Goal: Communication & Community: Answer question/provide support

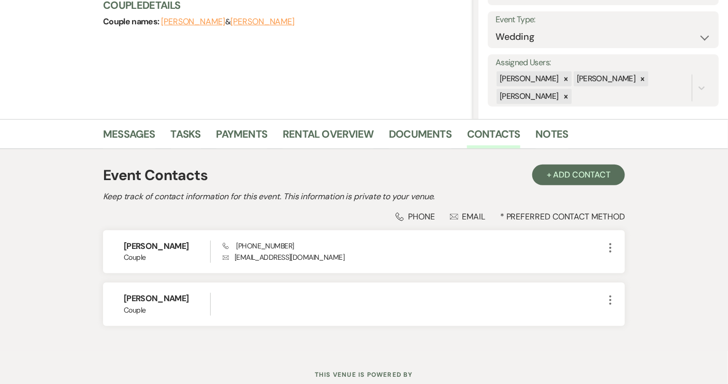
scroll to position [47, 0]
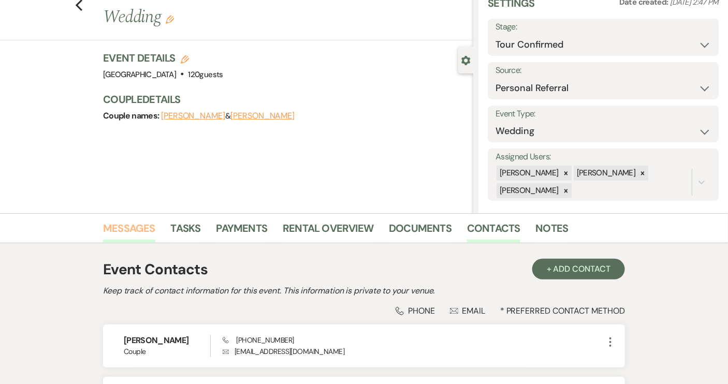
click at [110, 230] on link "Messages" at bounding box center [129, 231] width 52 height 23
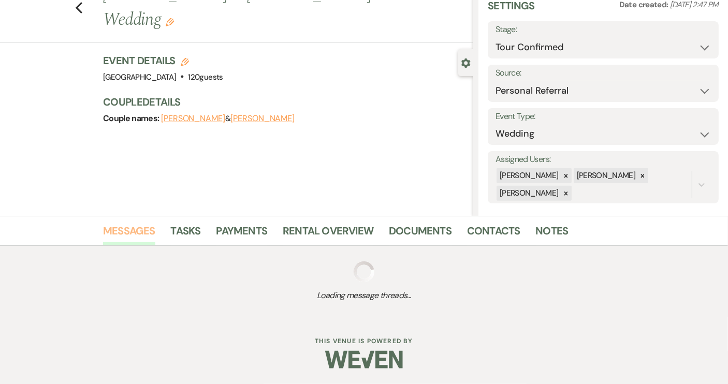
scroll to position [47, 0]
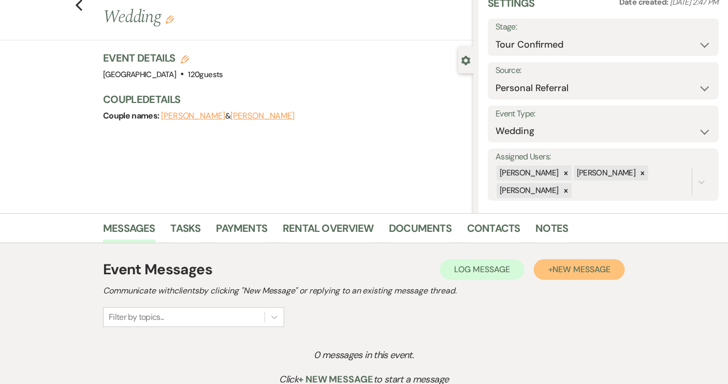
click at [595, 267] on span "New Message" at bounding box center [581, 269] width 57 height 11
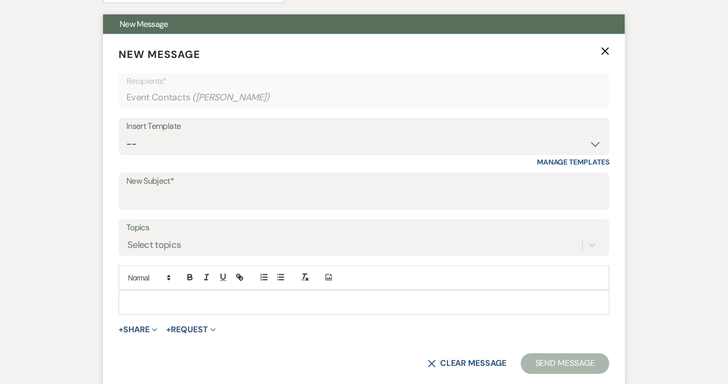
scroll to position [329, 0]
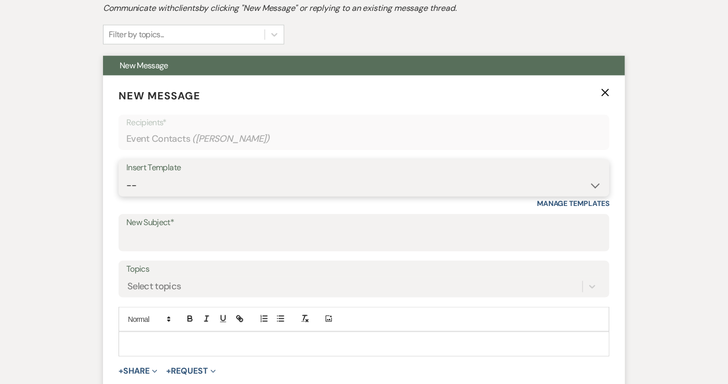
click at [592, 184] on select "-- Weven Planning Portal Introduction (Booked Events) Tour Request Response Con…" at bounding box center [363, 185] width 475 height 20
select select "1850"
click at [126, 175] on select "-- Weven Planning Portal Introduction (Booked Events) Tour Request Response Con…" at bounding box center [363, 185] width 475 height 20
type input "Thank you for touring!"
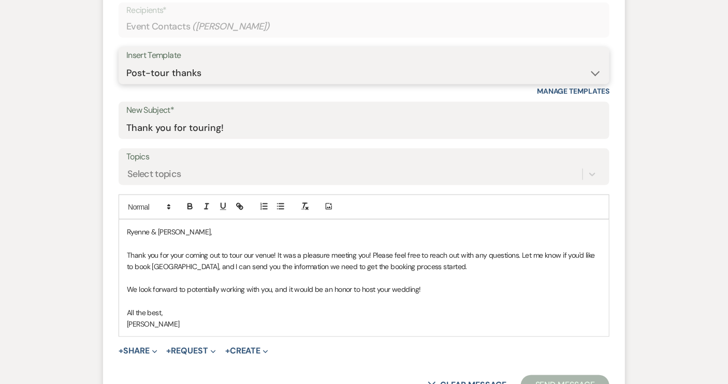
scroll to position [470, 0]
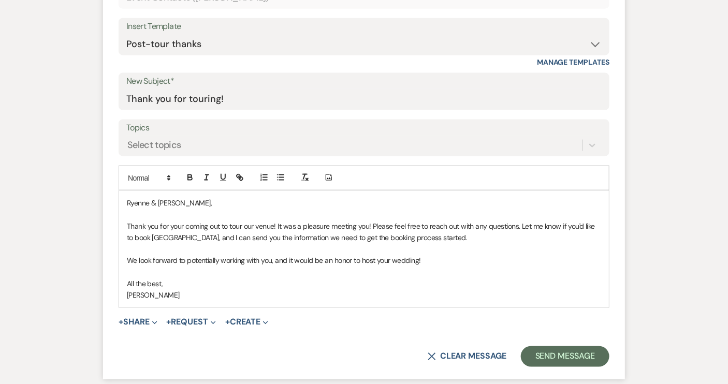
click at [430, 259] on p "We look forward to potentially working with you, and it would be an honor to ho…" at bounding box center [364, 260] width 474 height 11
drag, startPoint x: 521, startPoint y: 225, endPoint x: 563, endPoint y: 230, distance: 41.7
click at [563, 229] on p "Thank you for your coming out to tour our venue! It was a pleasure meeting you!…" at bounding box center [364, 231] width 474 height 23
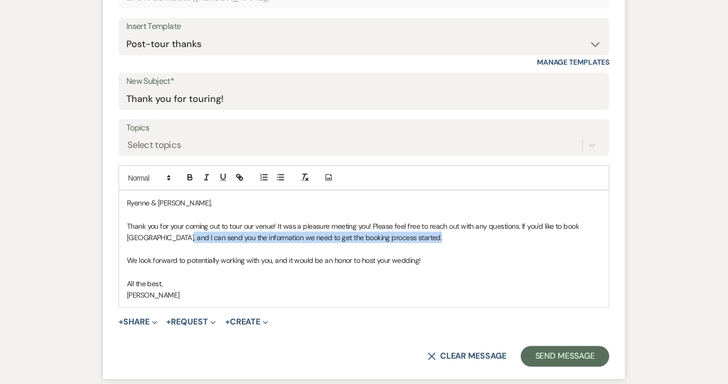
drag, startPoint x: 166, startPoint y: 238, endPoint x: 419, endPoint y: 238, distance: 253.1
click at [419, 238] on p "Thank you for your coming out to tour our venue! It was a pleasure meeting you!…" at bounding box center [364, 231] width 474 height 23
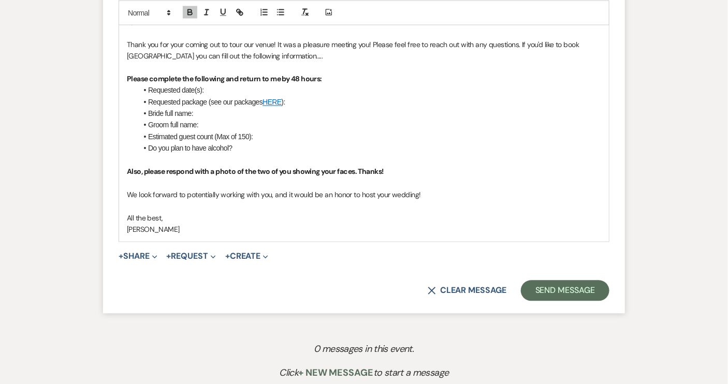
scroll to position [658, 0]
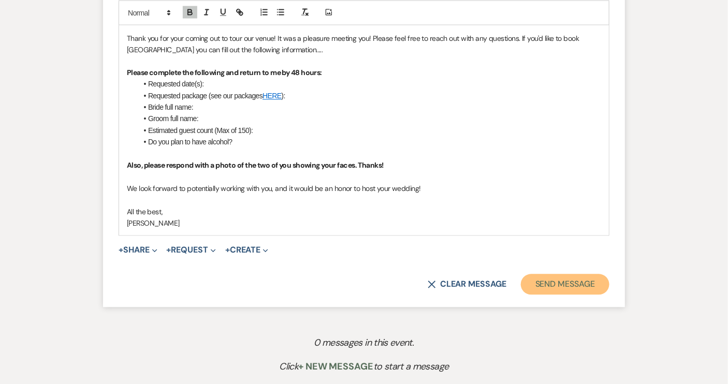
click at [581, 280] on button "Send Message" at bounding box center [565, 284] width 89 height 21
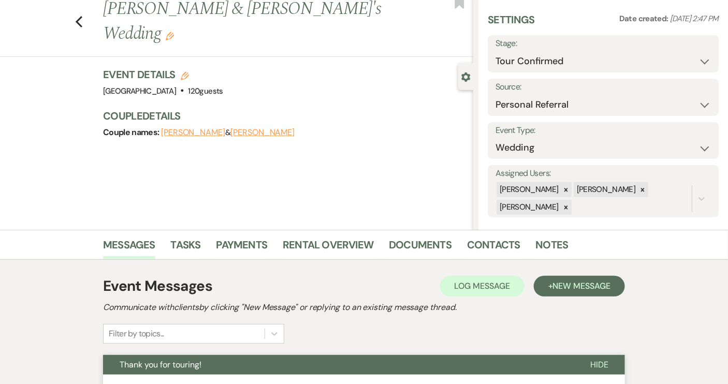
scroll to position [0, 0]
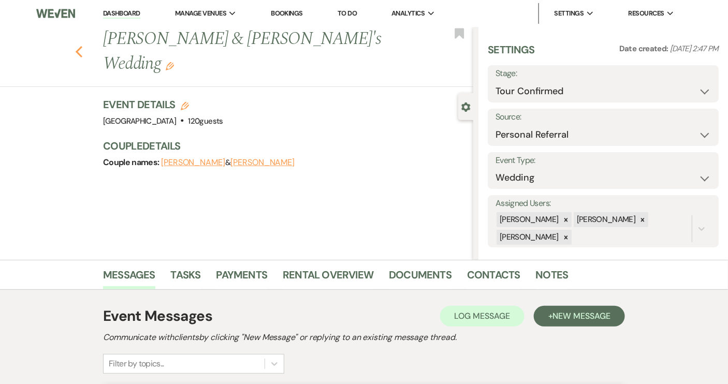
click at [82, 46] on icon "Previous" at bounding box center [79, 52] width 8 height 12
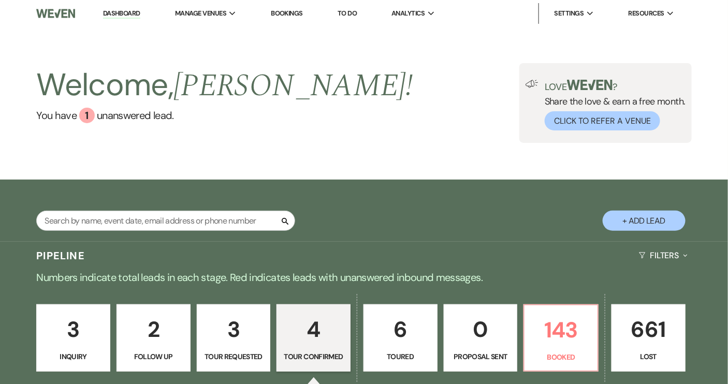
select select "4"
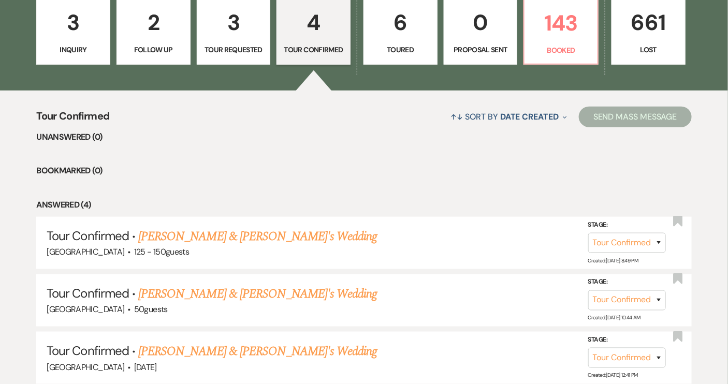
scroll to position [235, 0]
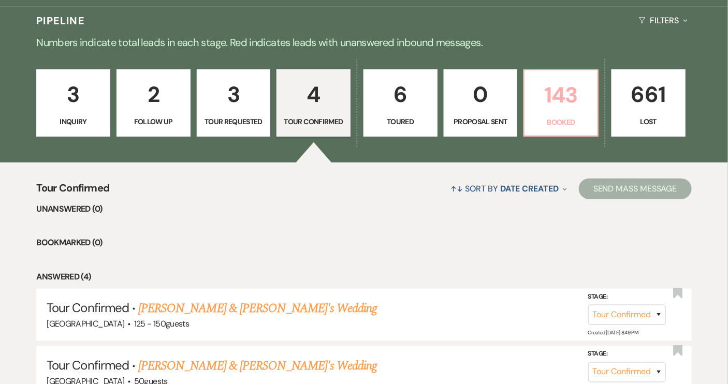
click at [567, 120] on p "Booked" at bounding box center [561, 121] width 61 height 11
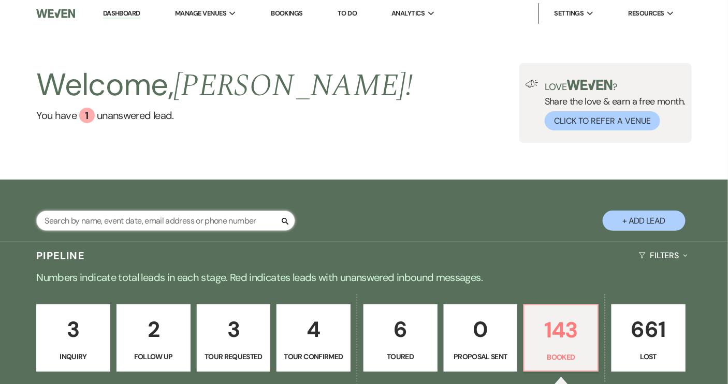
click at [142, 217] on input "text" at bounding box center [165, 221] width 259 height 20
type input "[PERSON_NAME]"
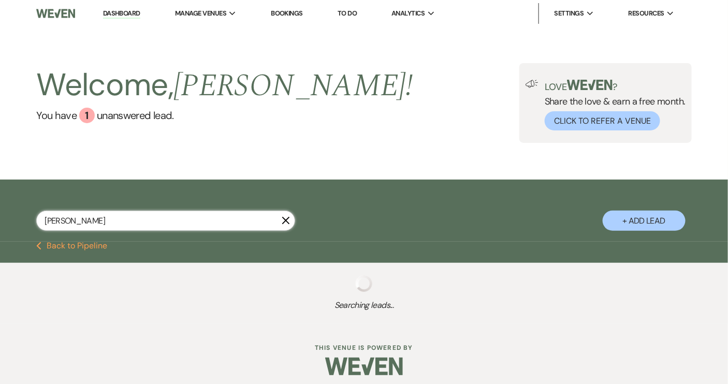
select select "8"
select select "5"
select select "8"
select select "4"
select select "8"
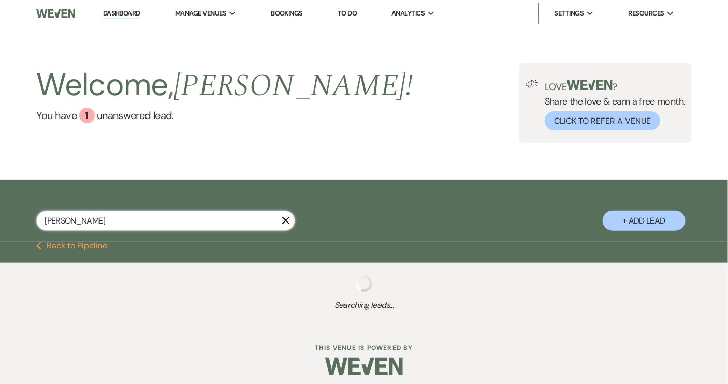
select select "4"
select select "8"
select select "5"
select select "8"
select select "5"
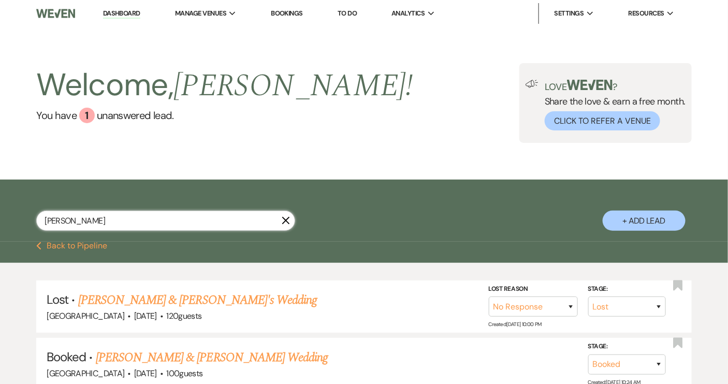
type input "[PERSON_NAME]"
click at [114, 13] on link "Dashboard" at bounding box center [121, 14] width 37 height 10
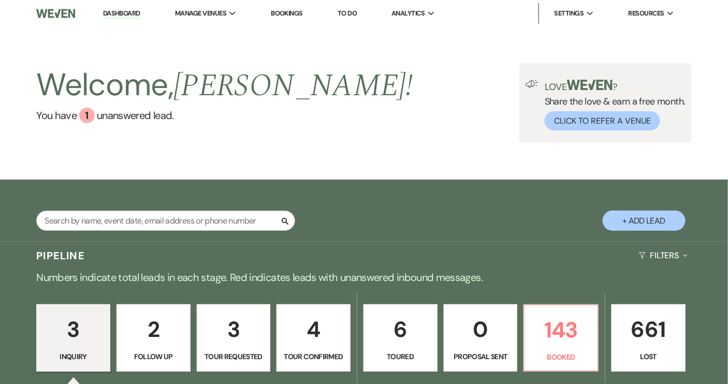
click at [643, 225] on button "+ Add Lead" at bounding box center [643, 221] width 83 height 20
select select "640"
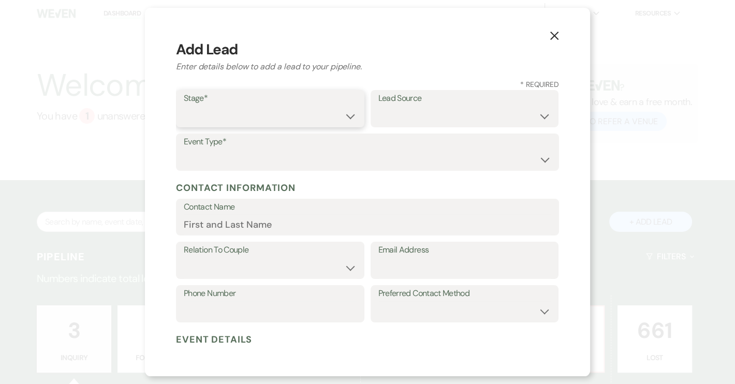
click at [214, 115] on select "Inquiry Follow Up Tour Requested Tour Confirmed Toured Proposal Sent Booked Lost" at bounding box center [270, 116] width 173 height 20
select select "4"
click at [184, 106] on select "Inquiry Follow Up Tour Requested Tour Confirmed Toured Proposal Sent Booked Lost" at bounding box center [270, 116] width 173 height 20
click at [540, 116] on select "Weven Venue Website Instagram Facebook Pinterest Google The Knot Wedding Wire H…" at bounding box center [464, 116] width 173 height 20
select select "14"
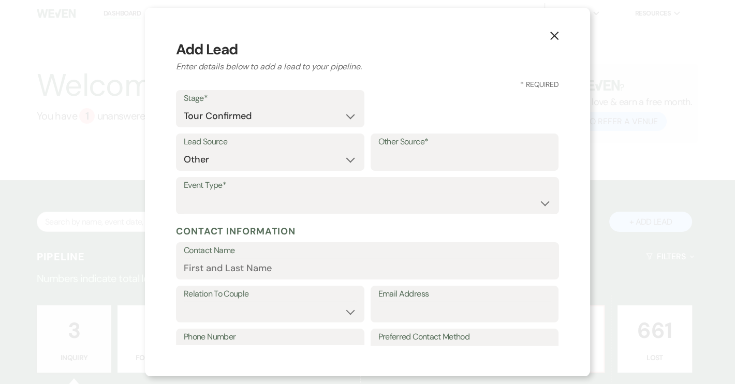
click at [445, 144] on label "Other Source*" at bounding box center [464, 142] width 173 height 15
click at [445, 150] on input "Other Source*" at bounding box center [464, 160] width 173 height 20
type input "?"
click at [224, 189] on label "Event Type*" at bounding box center [367, 185] width 367 height 15
click at [223, 198] on select "Wedding Anniversary Party Baby Shower Bachelorette / Bachelor Party Birthday Pa…" at bounding box center [367, 203] width 367 height 20
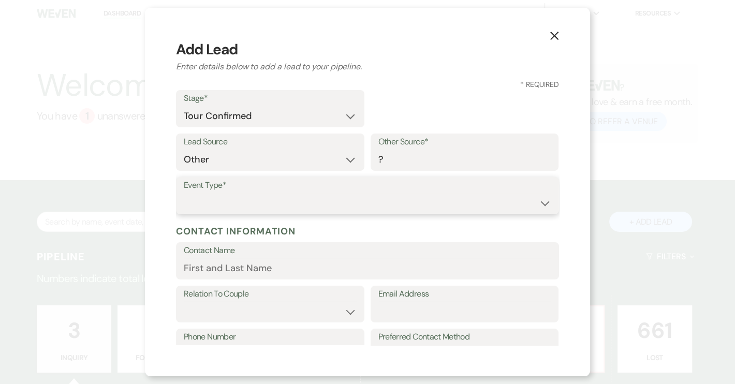
select select "1"
click at [184, 193] on select "Wedding Anniversary Party Baby Shower Bachelorette / Bachelor Party Birthday Pa…" at bounding box center [367, 203] width 367 height 20
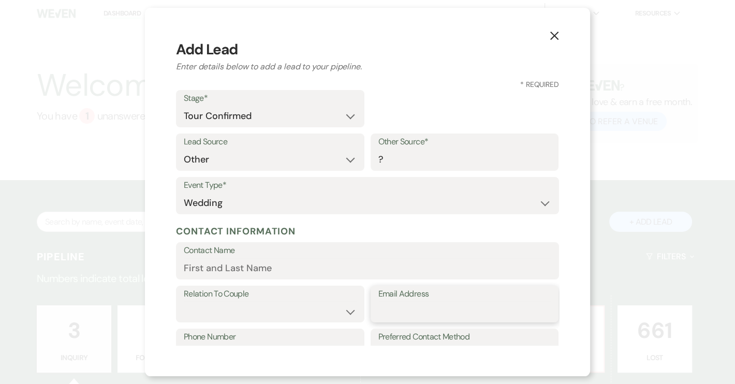
click at [390, 310] on input "Email Address" at bounding box center [464, 311] width 173 height 20
paste input "[EMAIL_ADDRESS][DOMAIN_NAME]"
type input "[EMAIL_ADDRESS][DOMAIN_NAME]"
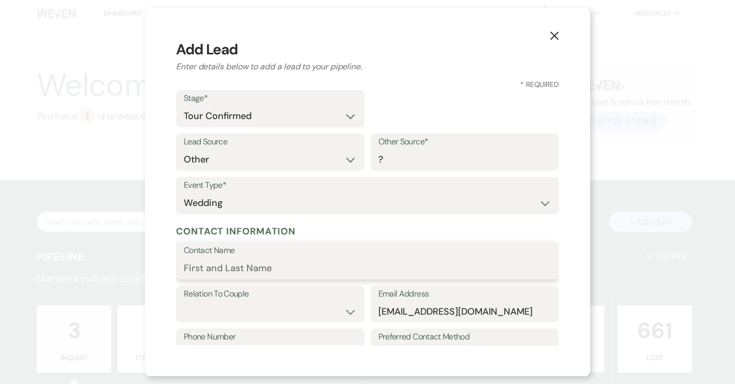
click at [203, 272] on input "Contact Name" at bounding box center [367, 268] width 367 height 20
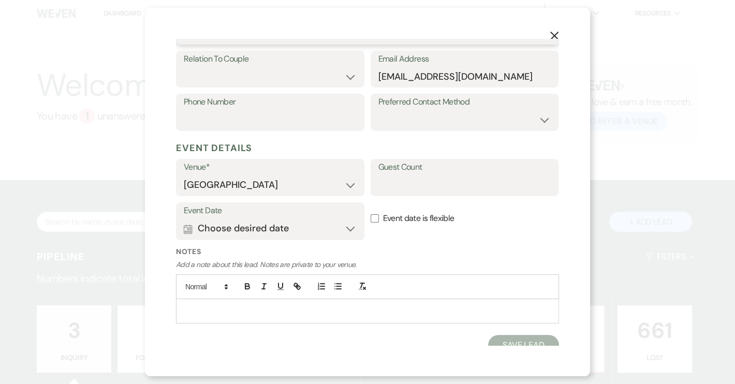
scroll to position [244, 0]
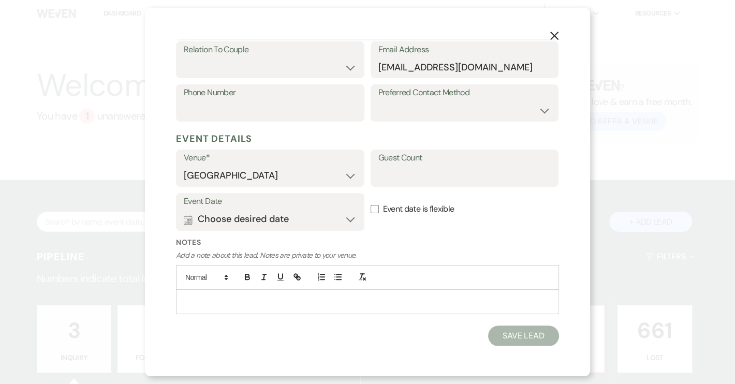
type input "[PERSON_NAME]"
click at [195, 298] on p at bounding box center [367, 301] width 366 height 11
click at [262, 303] on p "Came to the open house and touring" at bounding box center [367, 301] width 366 height 11
click at [331, 301] on p "Came to the open house [DATE] and touring" at bounding box center [367, 301] width 366 height 11
click at [494, 339] on button "Save Lead" at bounding box center [523, 336] width 71 height 21
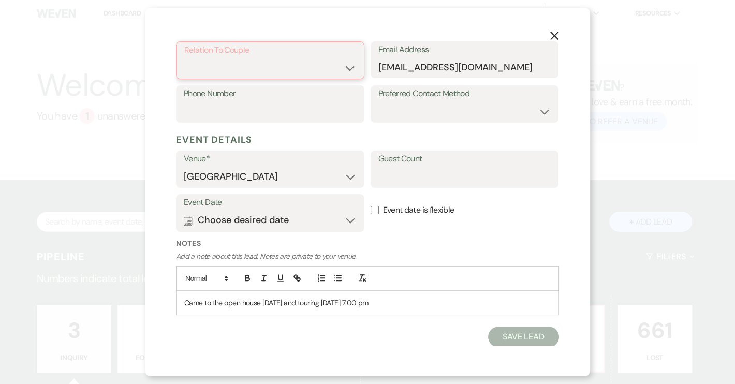
click at [349, 68] on select "Couple Planner Parent of Couple Family Member Friend Other" at bounding box center [270, 67] width 172 height 20
select select "1"
click at [184, 57] on select "Couple Planner Parent of Couple Family Member Friend Other" at bounding box center [270, 67] width 172 height 20
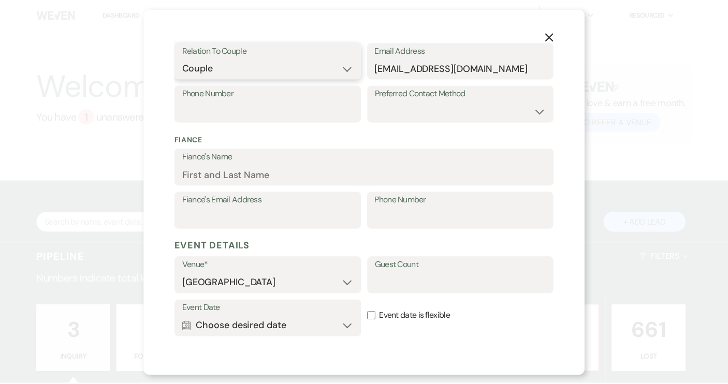
scroll to position [351, 0]
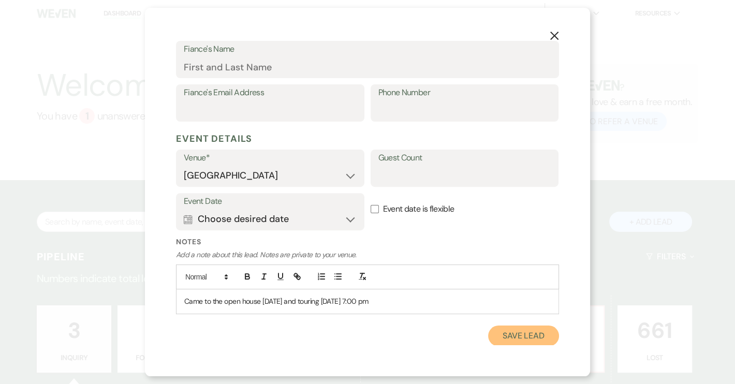
click at [527, 341] on button "Save Lead" at bounding box center [523, 336] width 71 height 21
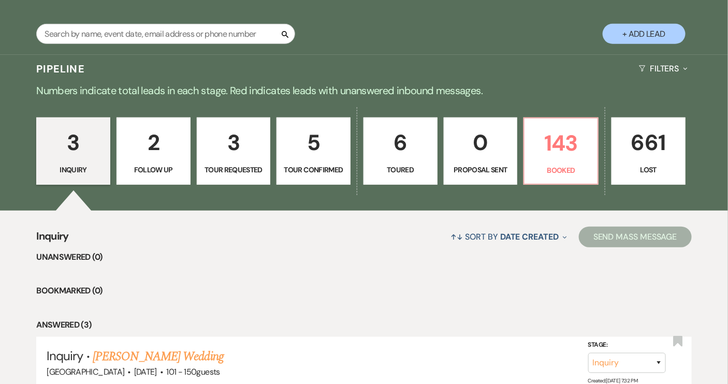
scroll to position [188, 0]
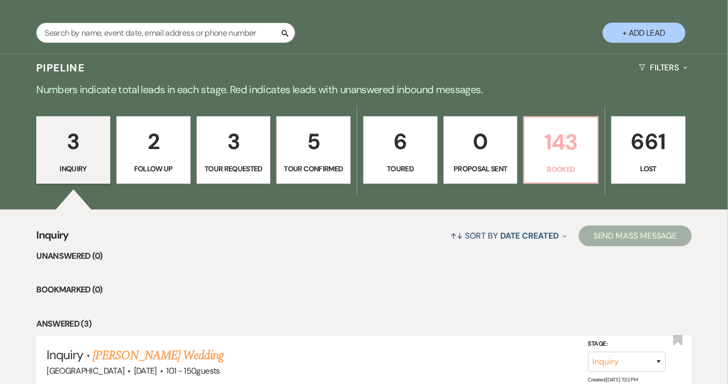
click at [543, 157] on p "143" at bounding box center [561, 142] width 61 height 35
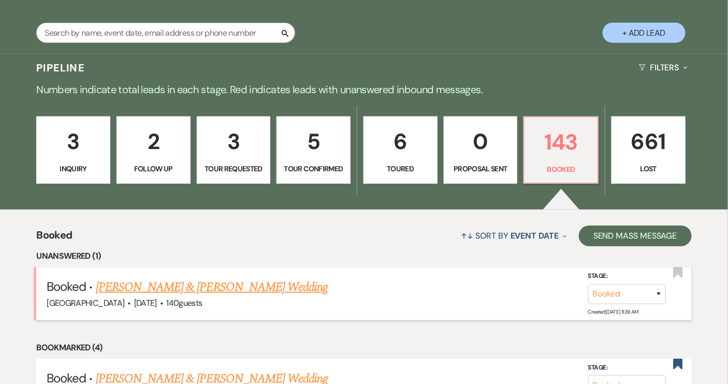
click at [271, 284] on link "[PERSON_NAME] & [PERSON_NAME] Wedding" at bounding box center [212, 287] width 232 height 19
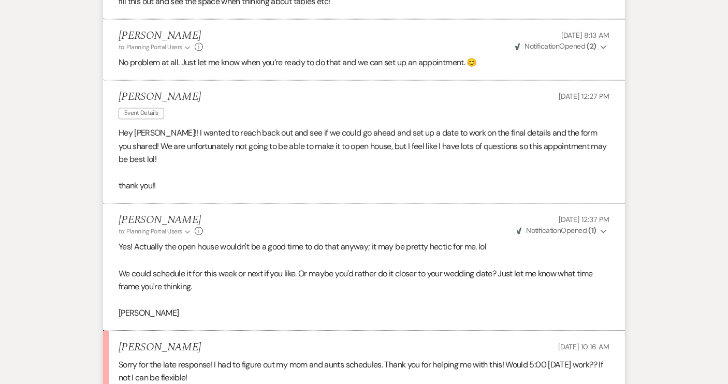
scroll to position [847, 0]
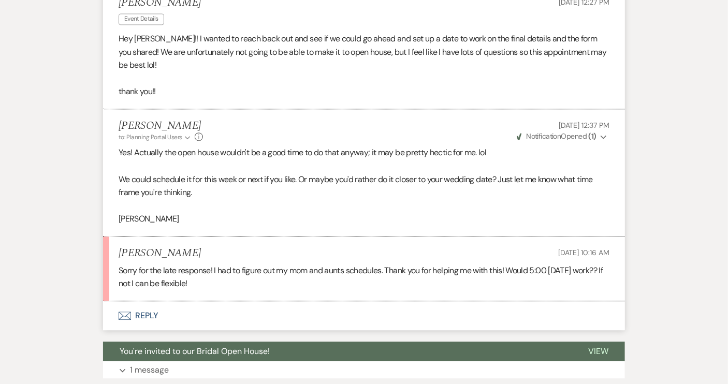
click at [153, 313] on button "Envelope Reply" at bounding box center [364, 315] width 522 height 29
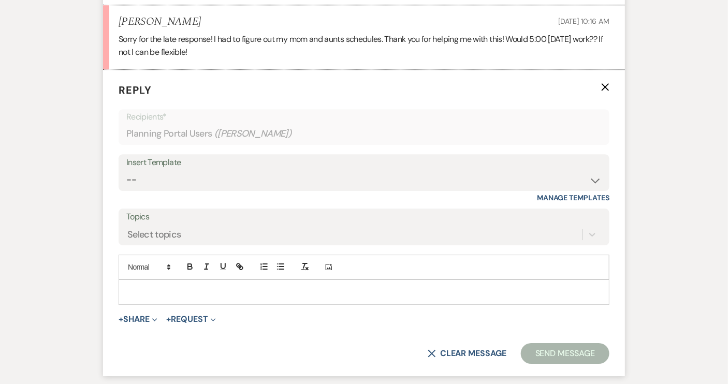
scroll to position [1108, 0]
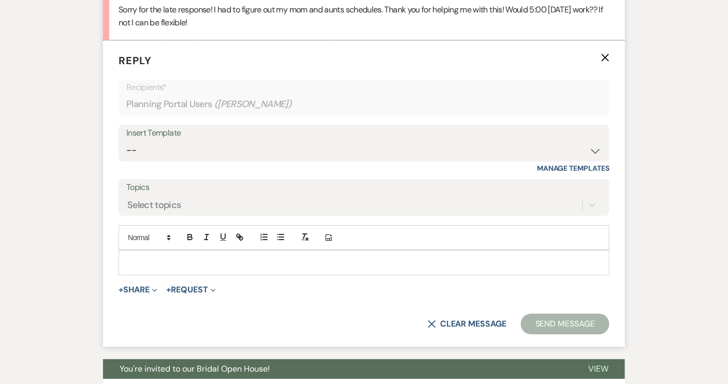
click at [138, 260] on p at bounding box center [364, 262] width 474 height 11
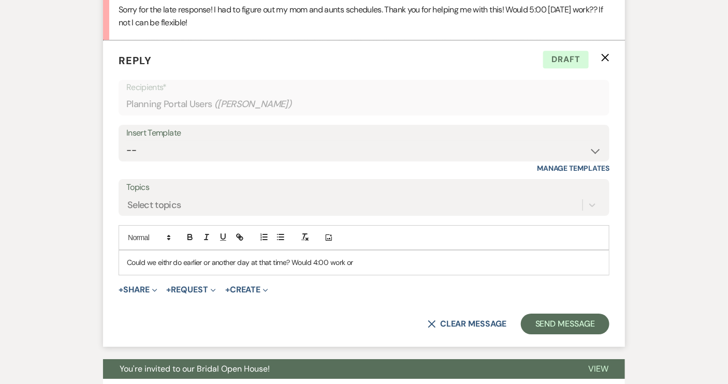
click at [363, 259] on p "Could we eithr do earlier or another day at that time? Would 4:00 work or" at bounding box center [364, 262] width 474 height 11
click at [169, 261] on p "Could we eithr do earlier or another day at that time? Would 4:00 work or somet…" at bounding box center [364, 262] width 474 height 11
click at [552, 321] on button "Send Message" at bounding box center [565, 324] width 89 height 21
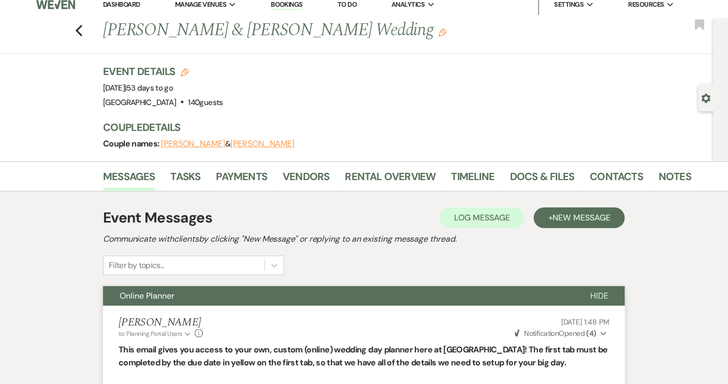
scroll to position [0, 0]
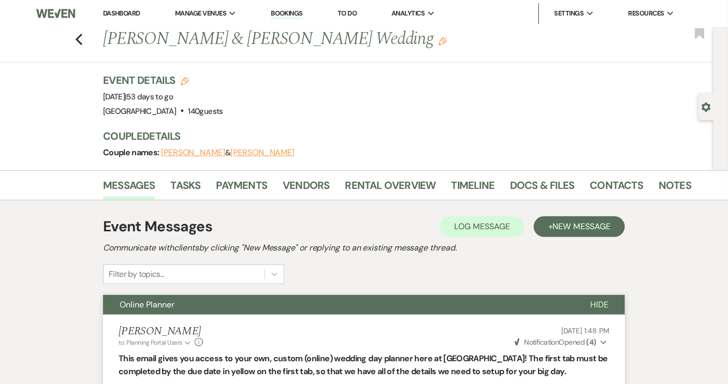
click at [113, 10] on link "Dashboard" at bounding box center [121, 13] width 37 height 9
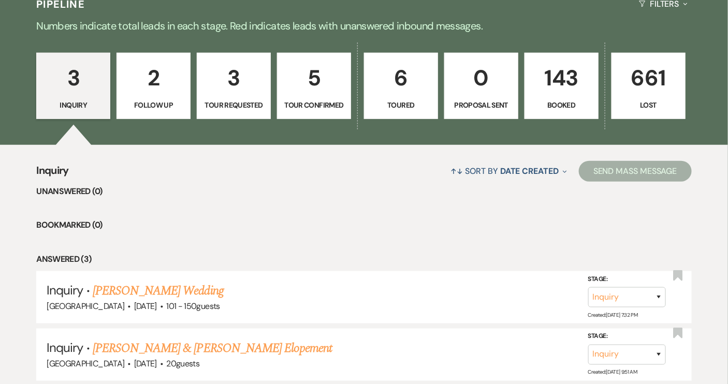
scroll to position [235, 0]
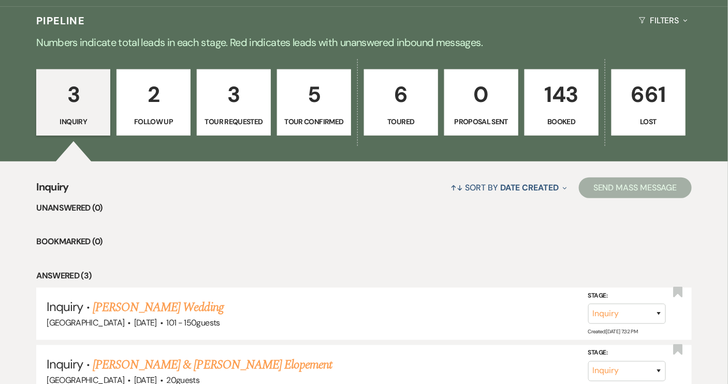
click at [558, 119] on p "Booked" at bounding box center [561, 121] width 61 height 11
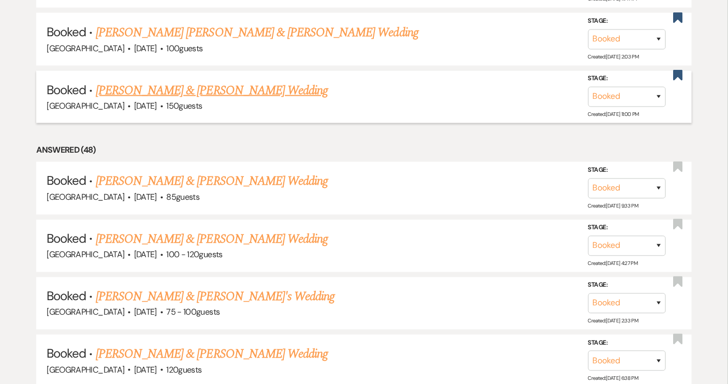
scroll to position [611, 0]
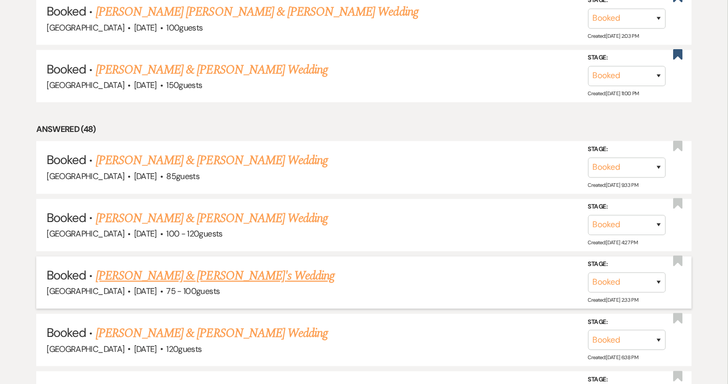
click at [144, 271] on link "[PERSON_NAME] & [PERSON_NAME]'s Wedding" at bounding box center [215, 276] width 239 height 19
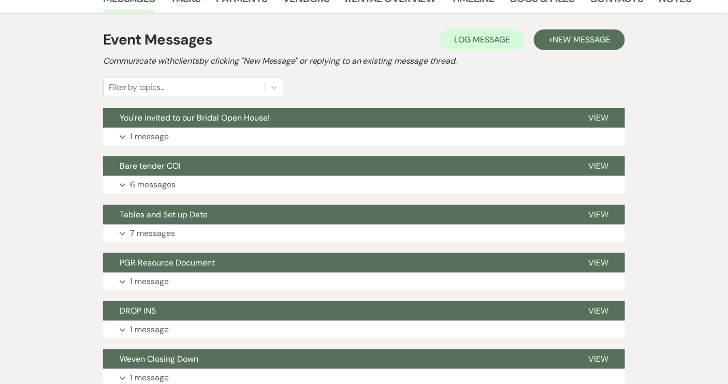
scroll to position [188, 0]
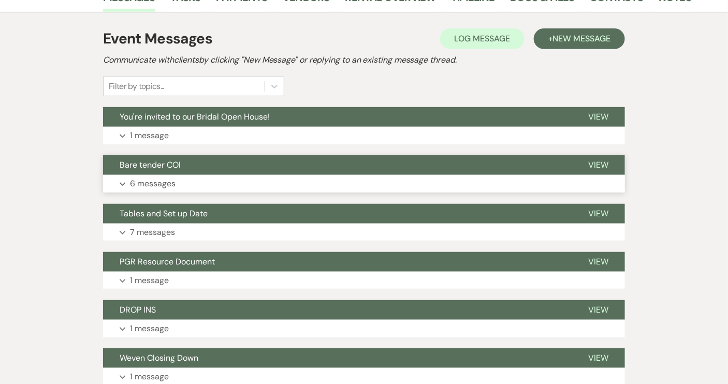
click at [582, 160] on button "View" at bounding box center [597, 165] width 53 height 20
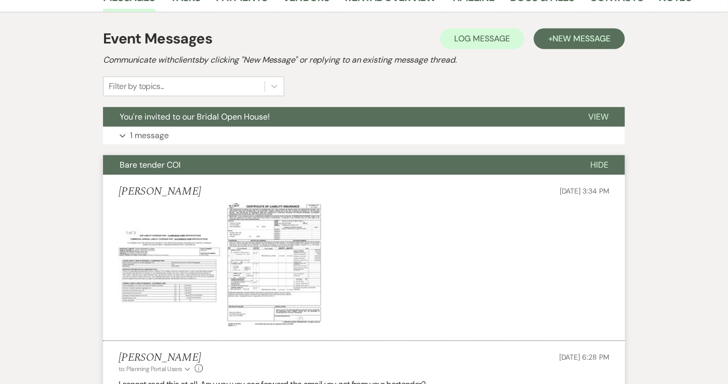
click at [582, 160] on button "Hide" at bounding box center [598, 165] width 51 height 20
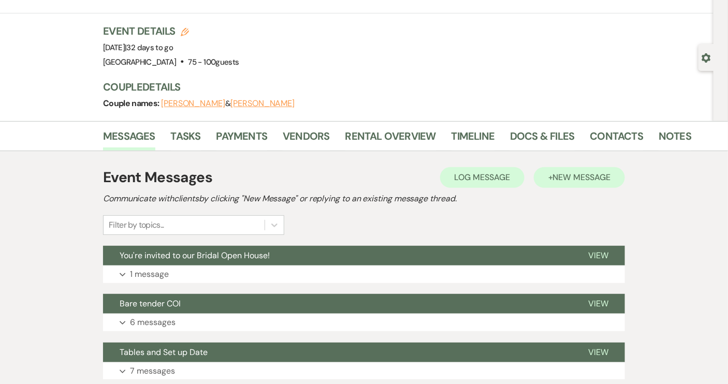
scroll to position [47, 0]
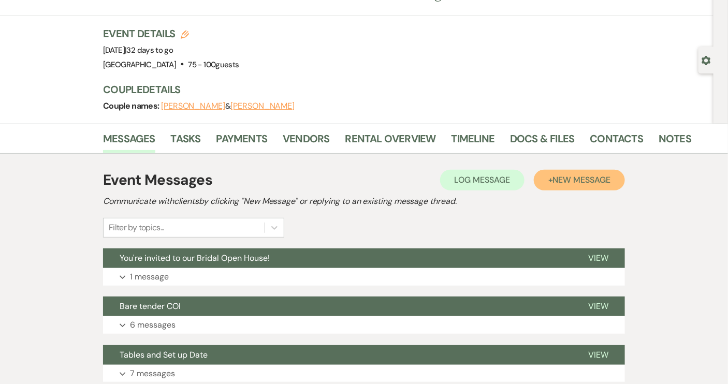
click at [582, 182] on span "New Message" at bounding box center [581, 179] width 57 height 11
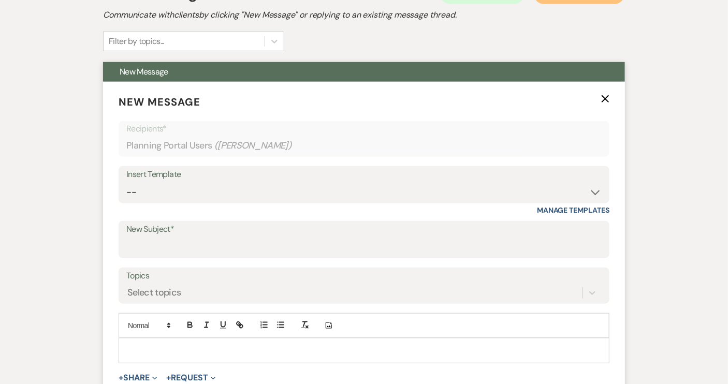
scroll to position [235, 0]
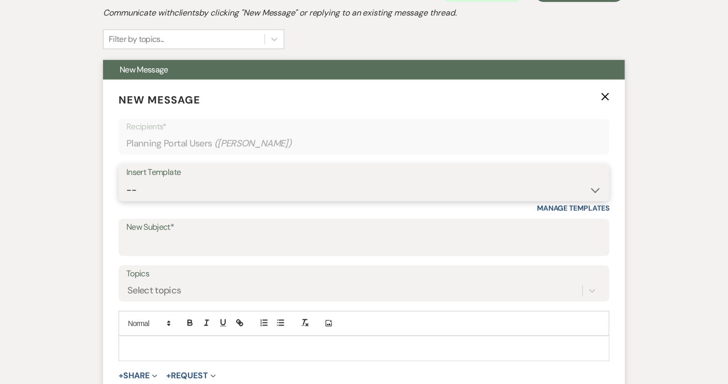
click at [596, 189] on select "-- Weven Planning Portal Introduction (Booked Events) Tour Request Response Con…" at bounding box center [363, 190] width 475 height 20
select select "5485"
click at [126, 180] on select "-- Weven Planning Portal Introduction (Booked Events) Tour Request Response Con…" at bounding box center [363, 190] width 475 height 20
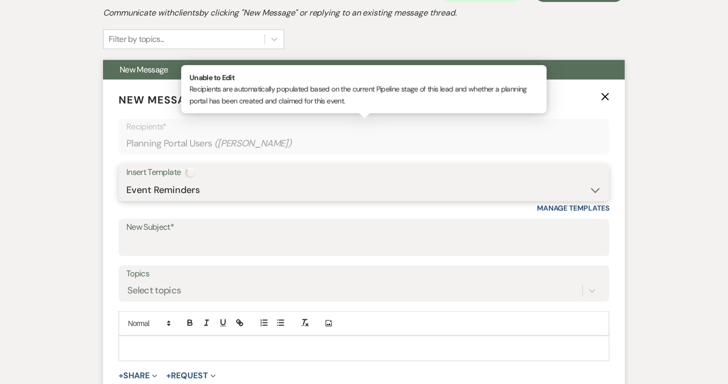
type input "Event Reminders - please sign"
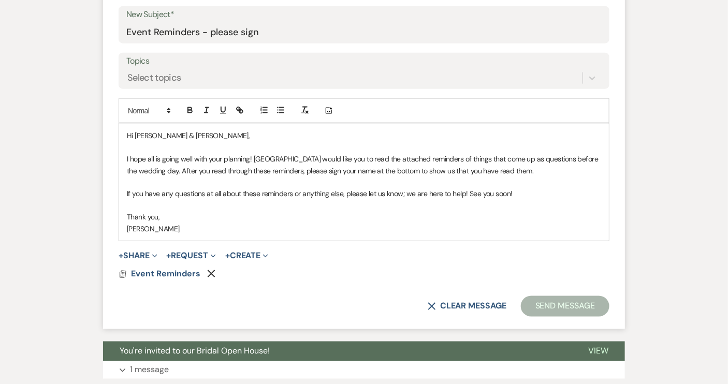
scroll to position [470, 0]
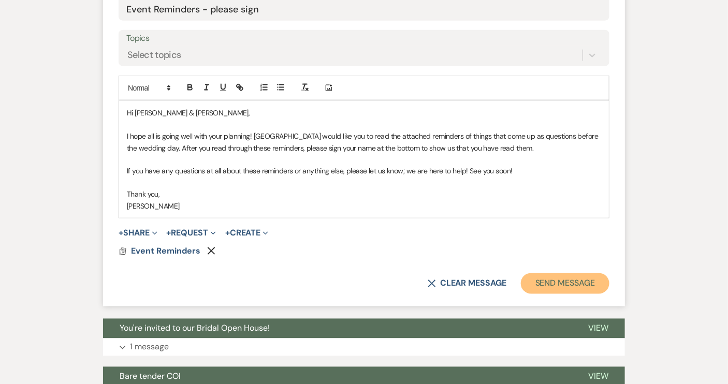
click at [545, 280] on button "Send Message" at bounding box center [565, 283] width 89 height 21
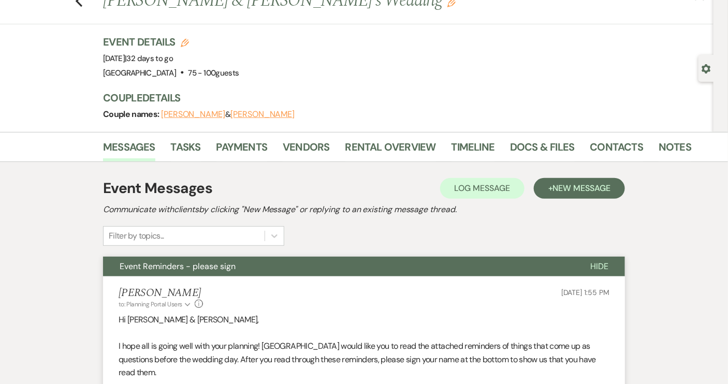
scroll to position [0, 0]
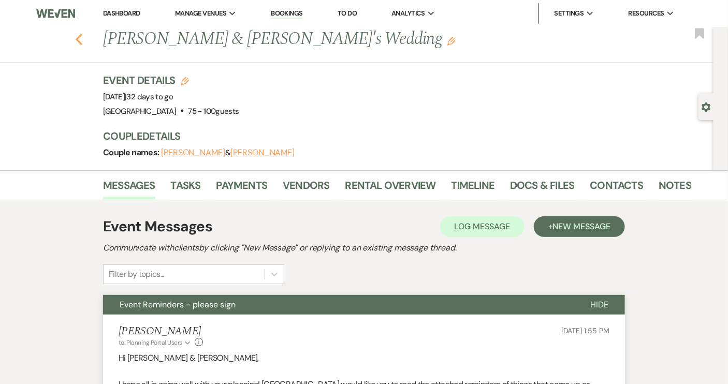
click at [83, 37] on icon "Previous" at bounding box center [79, 39] width 8 height 12
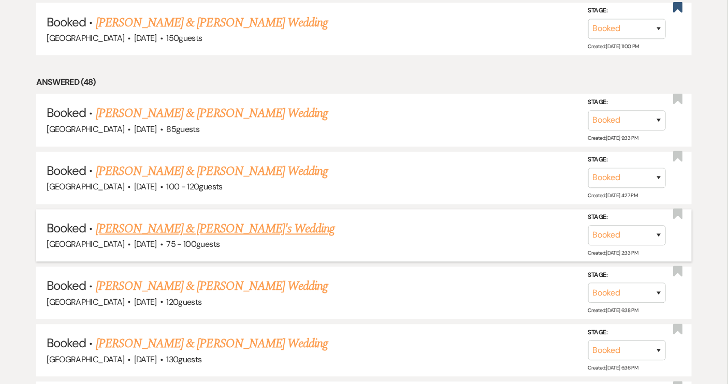
scroll to position [705, 0]
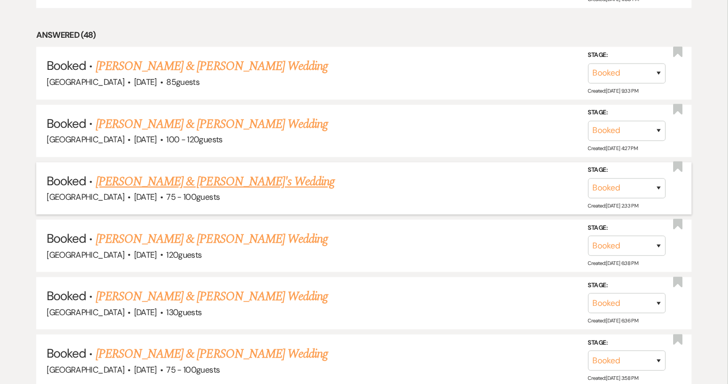
click at [209, 175] on link "[PERSON_NAME] & [PERSON_NAME]'s Wedding" at bounding box center [215, 182] width 239 height 19
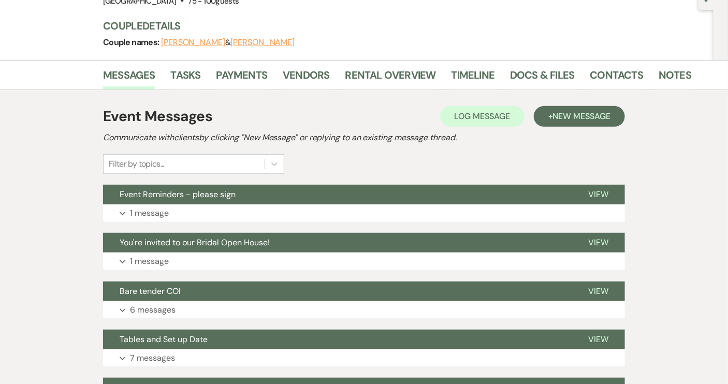
scroll to position [94, 0]
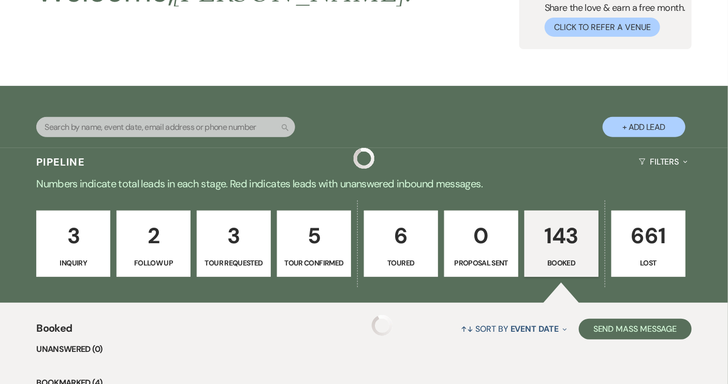
scroll to position [705, 0]
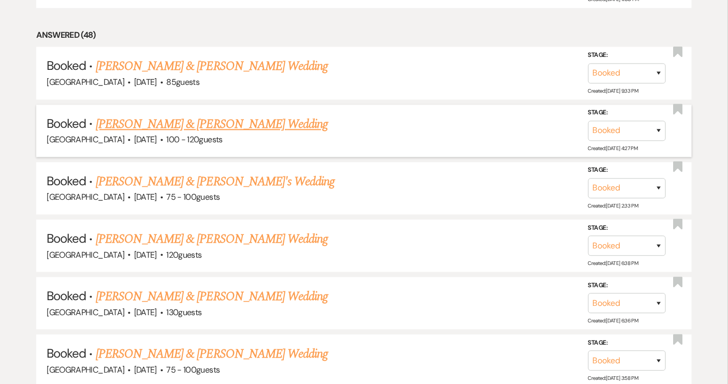
click at [227, 125] on link "[PERSON_NAME] & [PERSON_NAME] Wedding" at bounding box center [212, 124] width 232 height 19
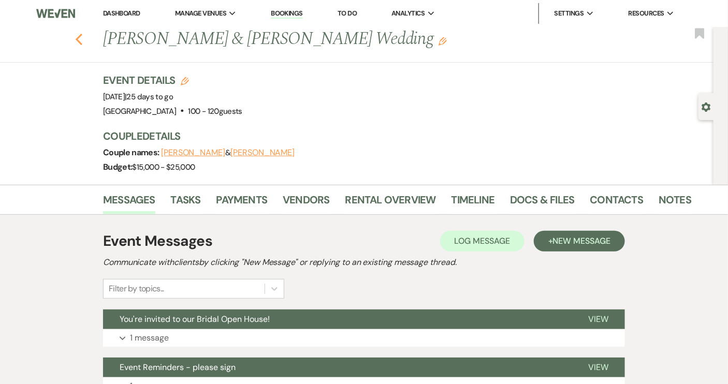
click at [81, 37] on use "button" at bounding box center [79, 39] width 7 height 11
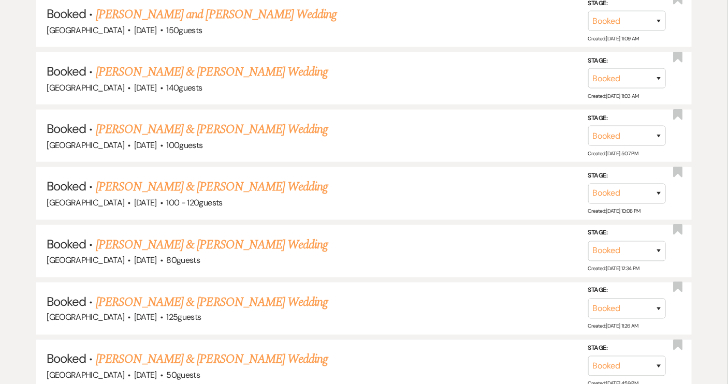
scroll to position [1835, 0]
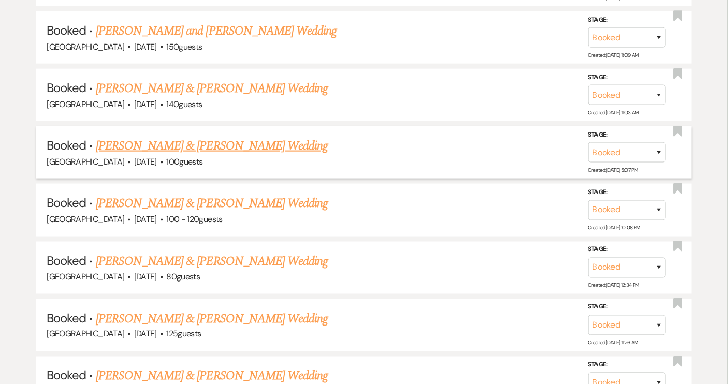
click at [251, 137] on link "[PERSON_NAME] & [PERSON_NAME] Wedding" at bounding box center [212, 146] width 232 height 19
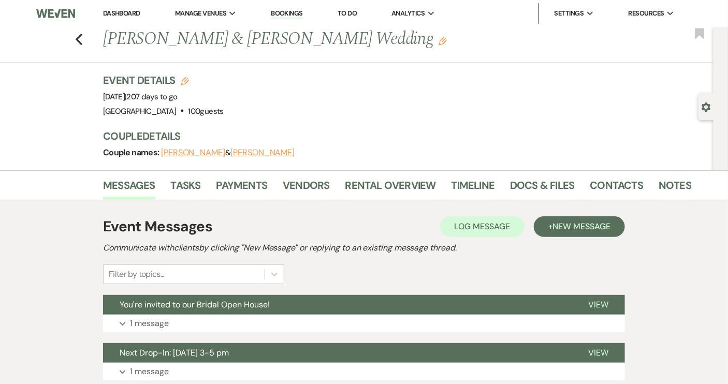
click at [75, 37] on div "Previous [PERSON_NAME] & [PERSON_NAME] Wedding Edit Bookmark" at bounding box center [354, 45] width 718 height 36
click at [83, 38] on icon "Previous" at bounding box center [79, 39] width 8 height 12
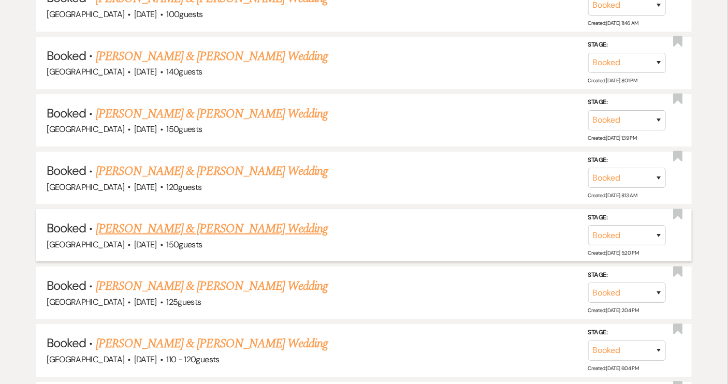
scroll to position [2635, 0]
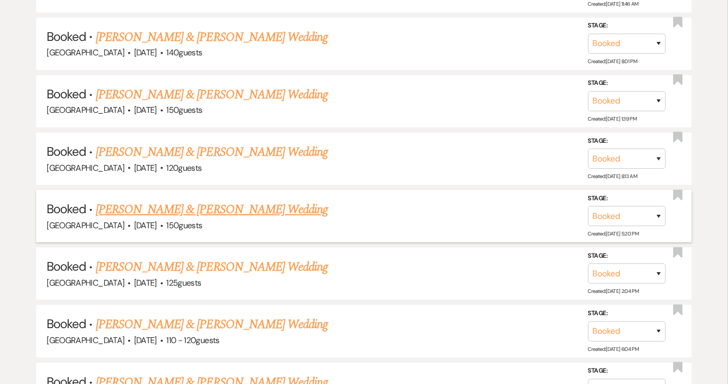
click at [177, 200] on link "[PERSON_NAME] & [PERSON_NAME] Wedding" at bounding box center [212, 209] width 232 height 19
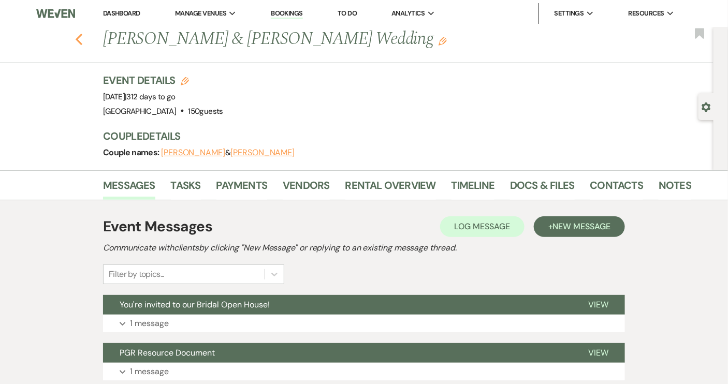
click at [79, 38] on icon "Previous" at bounding box center [79, 39] width 8 height 12
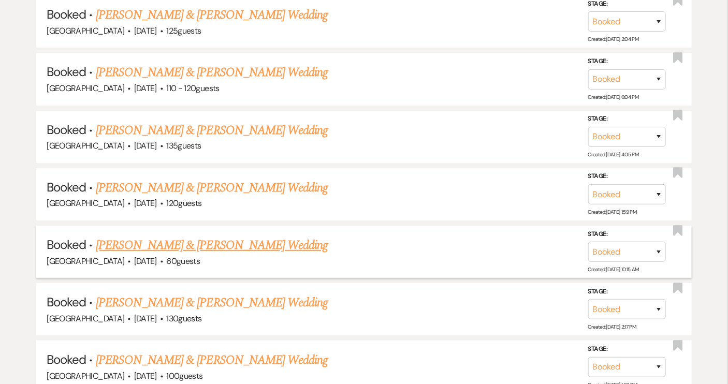
scroll to position [2870, 0]
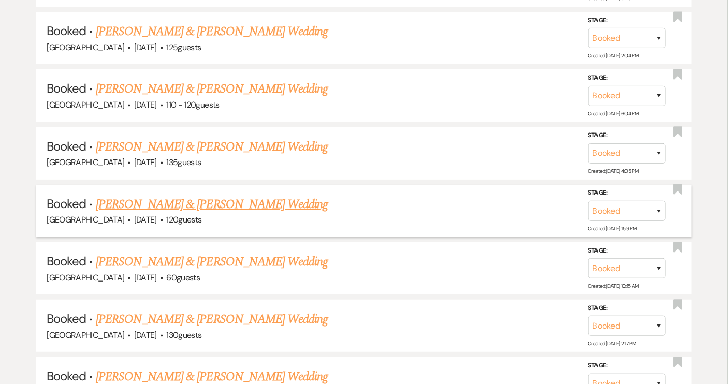
click at [175, 195] on link "[PERSON_NAME] & [PERSON_NAME] Wedding" at bounding box center [212, 204] width 232 height 19
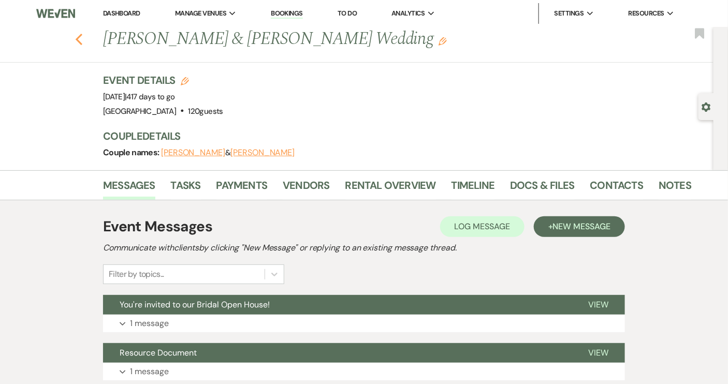
click at [83, 38] on icon "Previous" at bounding box center [79, 39] width 8 height 12
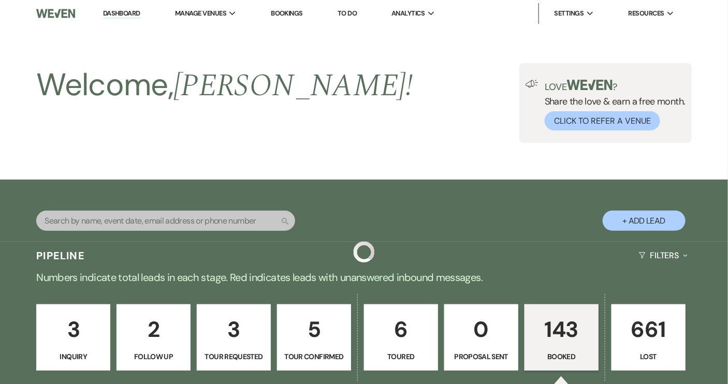
scroll to position [2870, 0]
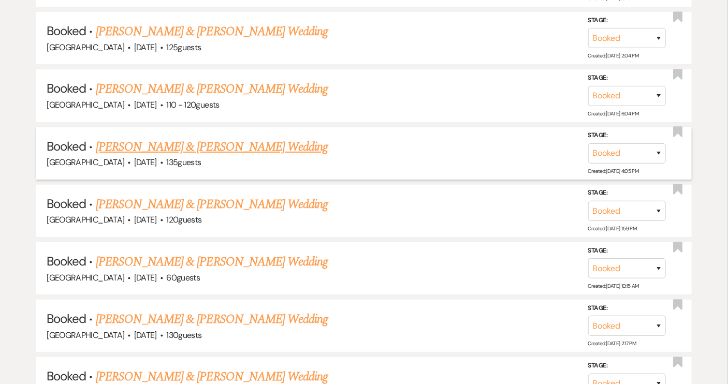
click at [234, 138] on link "[PERSON_NAME] & [PERSON_NAME] Wedding" at bounding box center [212, 147] width 232 height 19
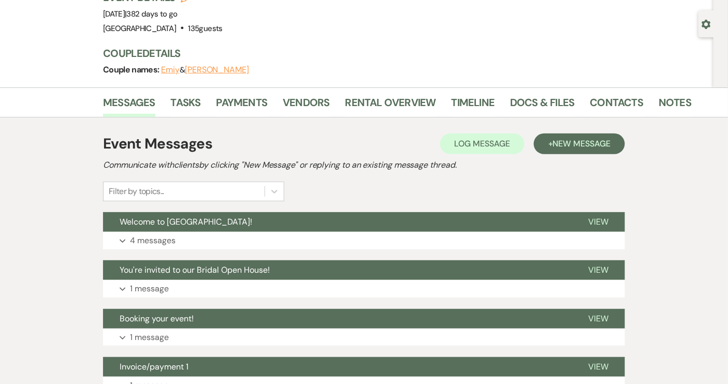
scroll to position [94, 0]
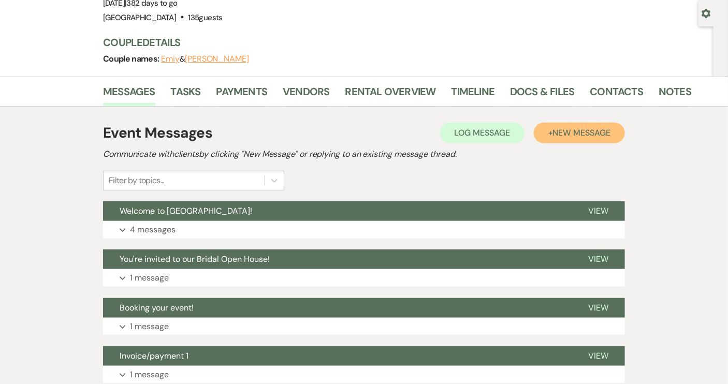
click at [594, 134] on span "New Message" at bounding box center [581, 132] width 57 height 11
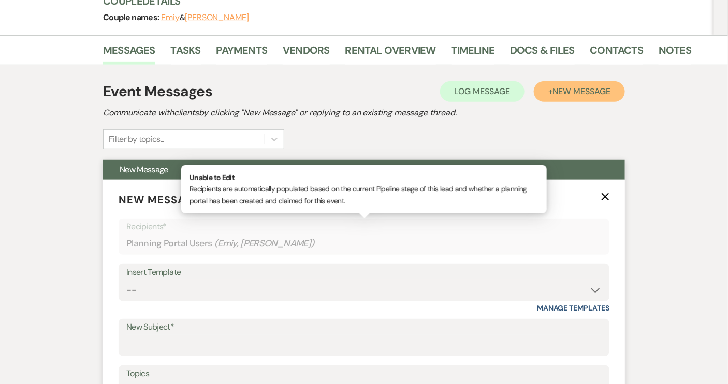
scroll to position [235, 0]
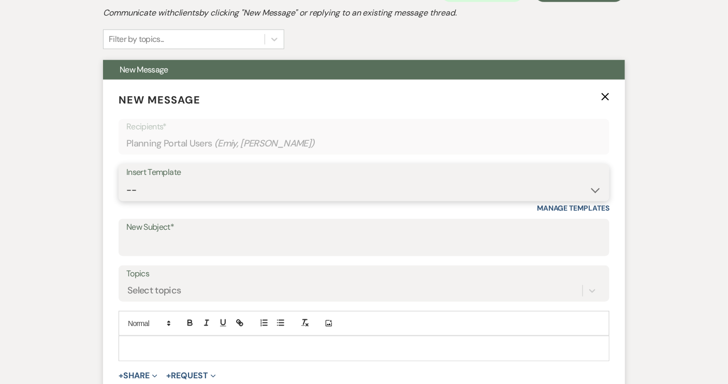
click at [597, 187] on select "-- Weven Planning Portal Introduction (Booked Events) Tour Request Response Con…" at bounding box center [363, 190] width 475 height 20
select select "2297"
click at [126, 180] on select "-- Weven Planning Portal Introduction (Booked Events) Tour Request Response Con…" at bounding box center [363, 190] width 475 height 20
type input "Hey there!"
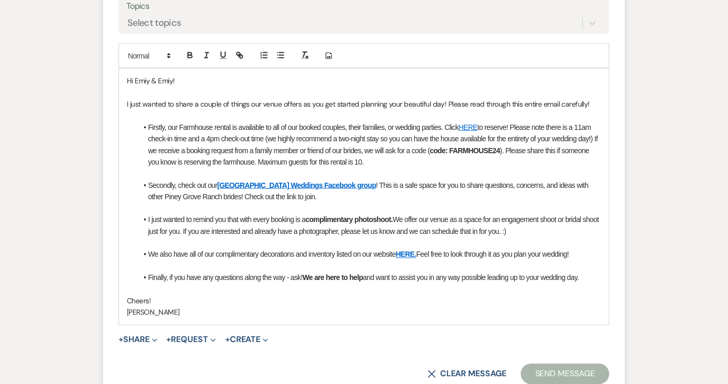
scroll to position [470, 0]
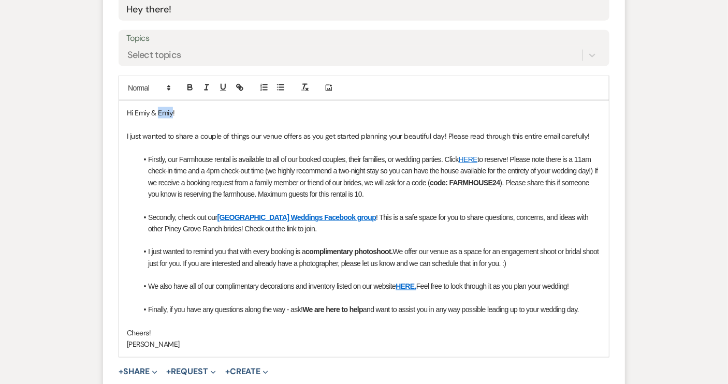
drag, startPoint x: 157, startPoint y: 112, endPoint x: 173, endPoint y: 111, distance: 16.1
click at [173, 111] on p "Hi Emiy & Emiy!" at bounding box center [364, 112] width 474 height 11
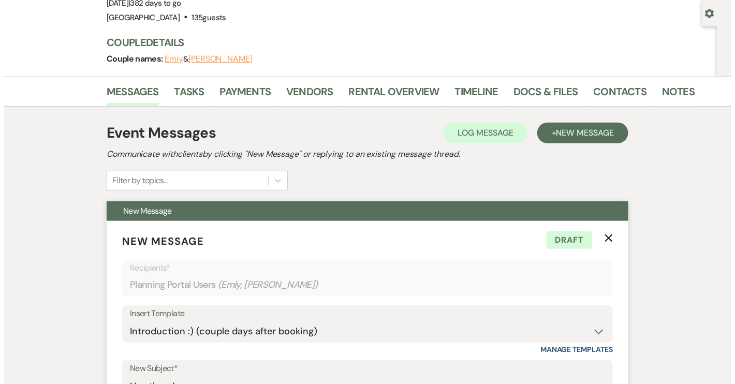
scroll to position [0, 0]
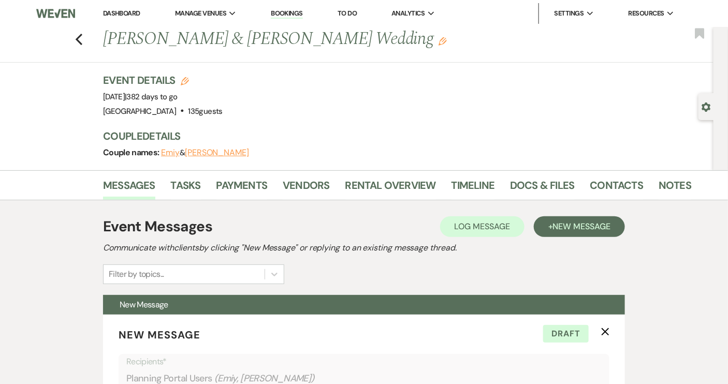
click at [174, 154] on button "Emiy" at bounding box center [170, 153] width 19 height 8
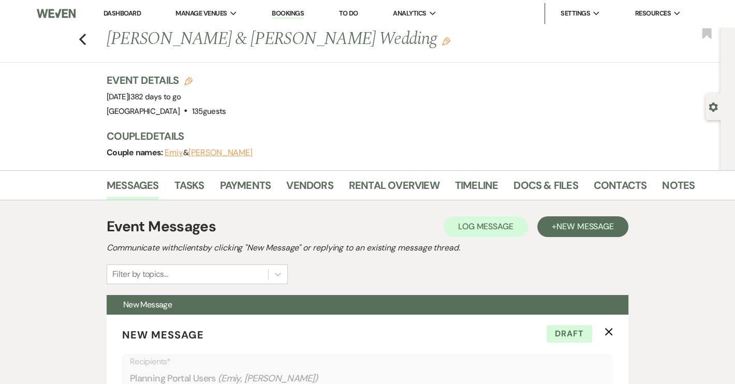
select select "1"
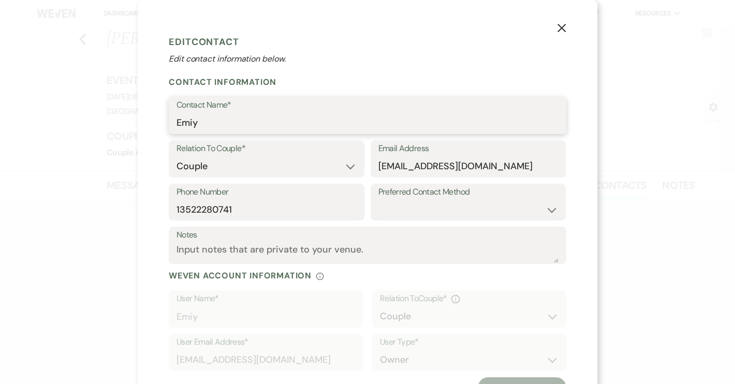
drag, startPoint x: 227, startPoint y: 127, endPoint x: 165, endPoint y: 127, distance: 62.6
click at [169, 127] on div "Contact Name* [PERSON_NAME]" at bounding box center [368, 115] width 398 height 37
type input "[PERSON_NAME]"
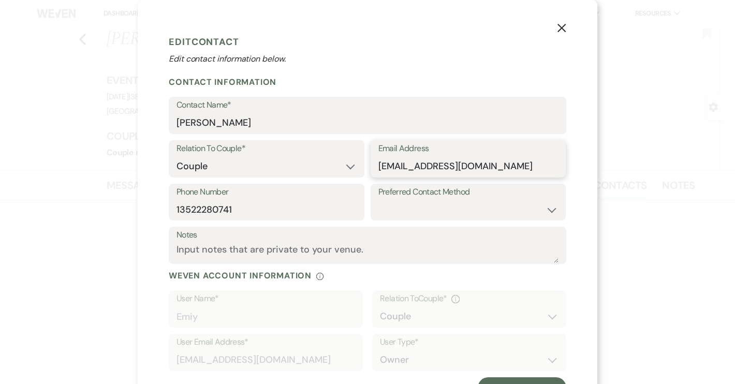
drag, startPoint x: 463, startPoint y: 168, endPoint x: 358, endPoint y: 169, distance: 105.6
click at [358, 169] on div "Relation To Couple* Couple Planner Parent of Couple Family Member Friend Other …" at bounding box center [368, 161] width 398 height 43
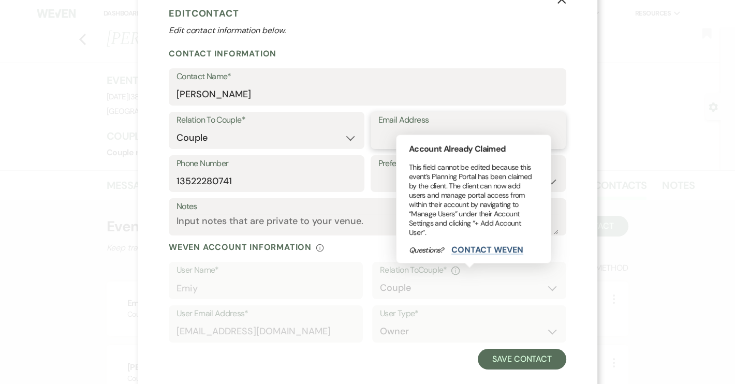
scroll to position [44, 0]
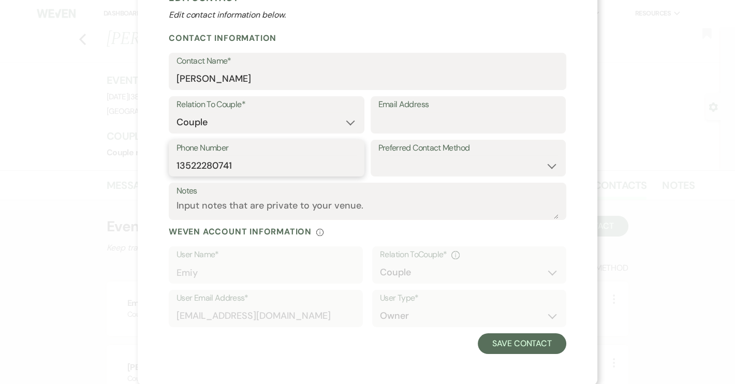
drag, startPoint x: 242, startPoint y: 163, endPoint x: 136, endPoint y: 166, distance: 105.6
click at [138, 166] on div "X Edit Contact Edit contact information below. Contact Information Contact Name…" at bounding box center [368, 170] width 460 height 429
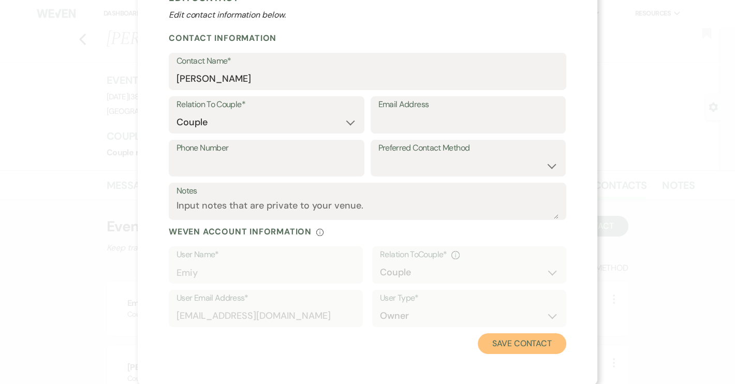
click at [538, 350] on button "Save Contact" at bounding box center [522, 343] width 89 height 21
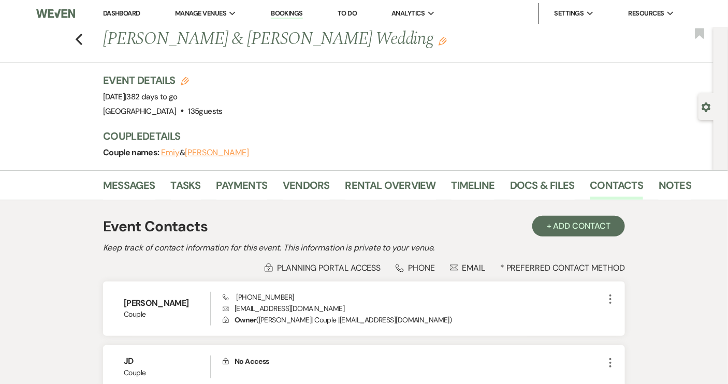
click at [208, 154] on button "[PERSON_NAME]" at bounding box center [217, 153] width 64 height 8
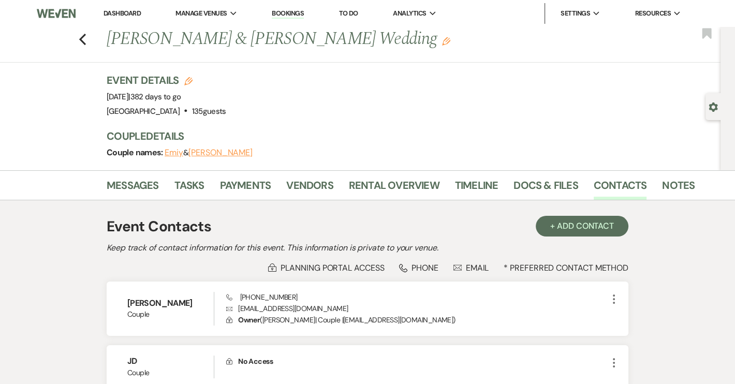
select select "1"
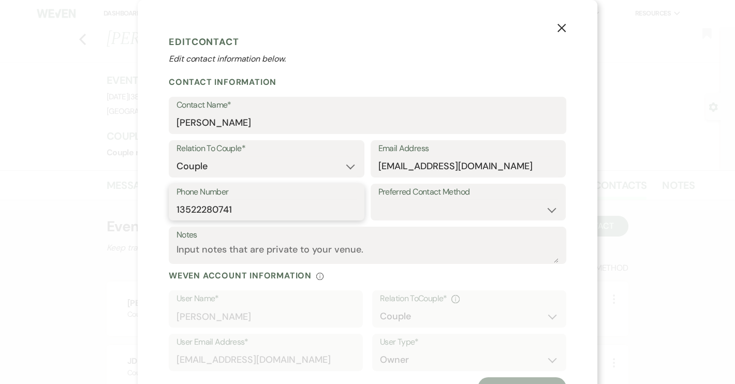
click at [244, 211] on input "13522280741" at bounding box center [267, 209] width 180 height 20
paste input "[EMAIL_ADDRESS][DOMAIN_NAME]"
type input "13522280741"
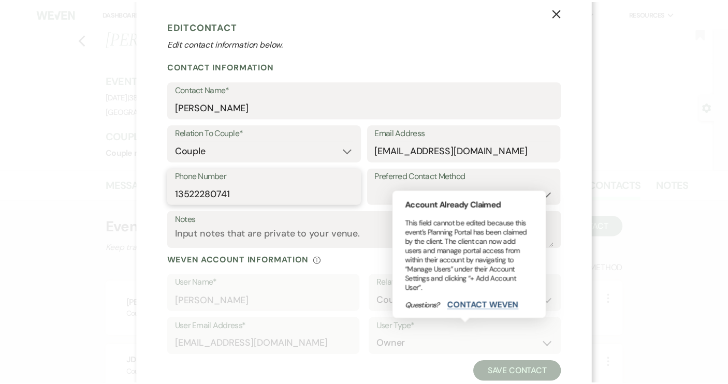
scroll to position [0, 0]
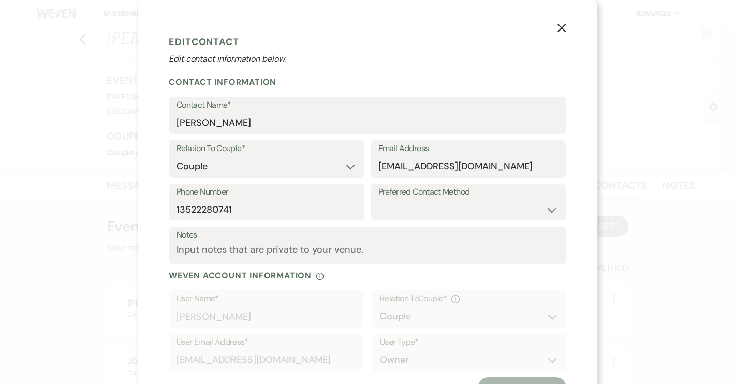
click at [558, 26] on icon "X" at bounding box center [561, 27] width 9 height 9
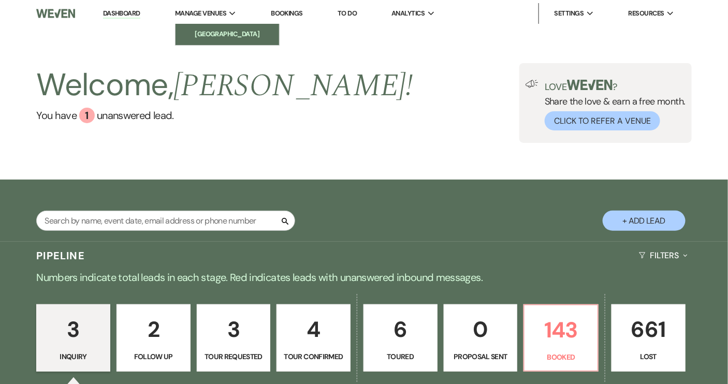
click at [231, 33] on li "[GEOGRAPHIC_DATA]" at bounding box center [227, 34] width 93 height 10
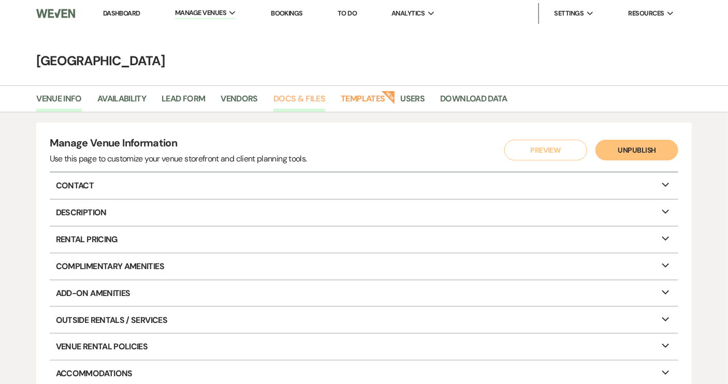
click at [303, 100] on link "Docs & Files" at bounding box center [299, 102] width 52 height 20
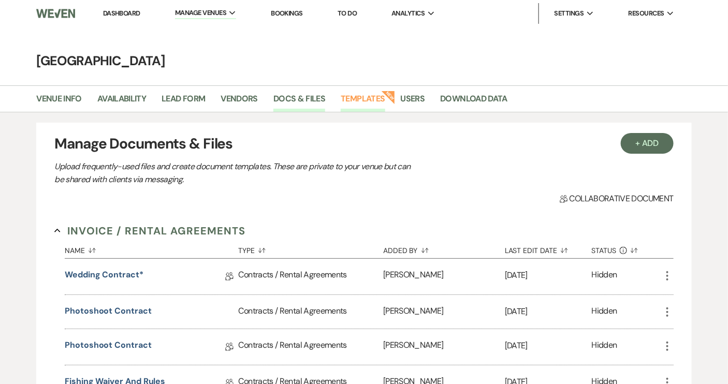
click at [374, 104] on link "Templates" at bounding box center [363, 102] width 44 height 20
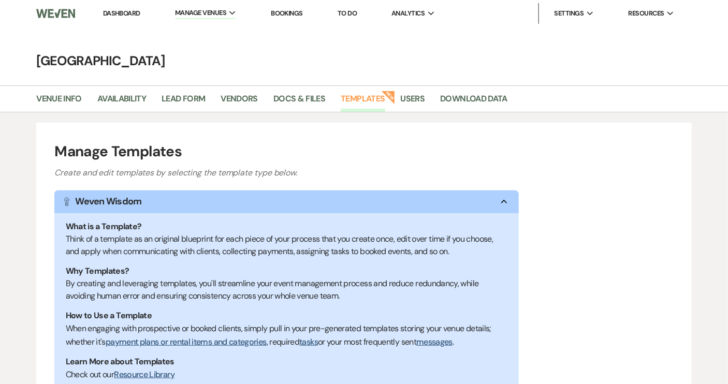
scroll to position [173, 0]
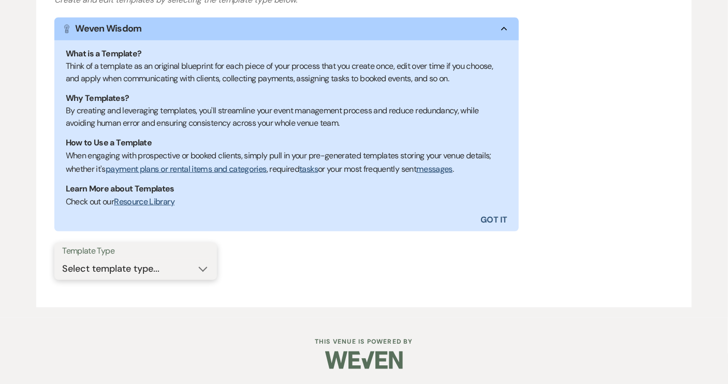
click at [201, 267] on select "Select template type... Task List Message Templates Payment Plan Inventory Item…" at bounding box center [135, 269] width 147 height 20
select select "Message Templates"
click at [62, 259] on select "Select template type... Task List Message Templates Payment Plan Inventory Item…" at bounding box center [135, 269] width 147 height 20
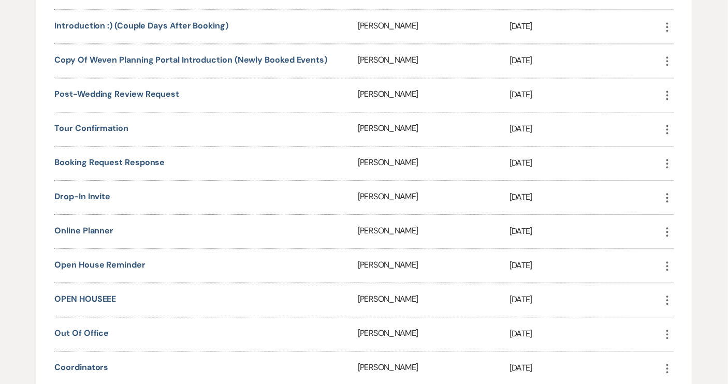
scroll to position [878, 0]
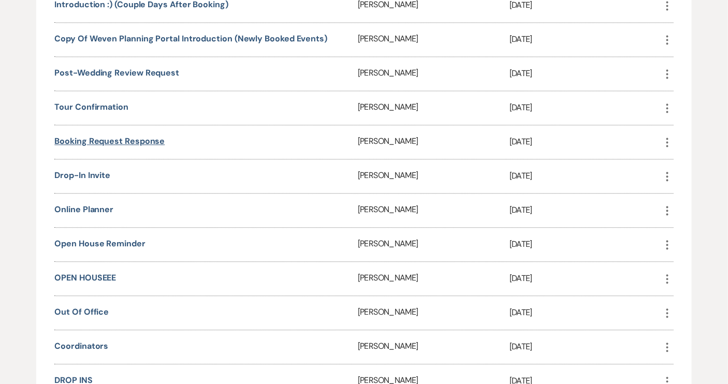
click at [143, 139] on link "Booking Request Response" at bounding box center [109, 141] width 110 height 11
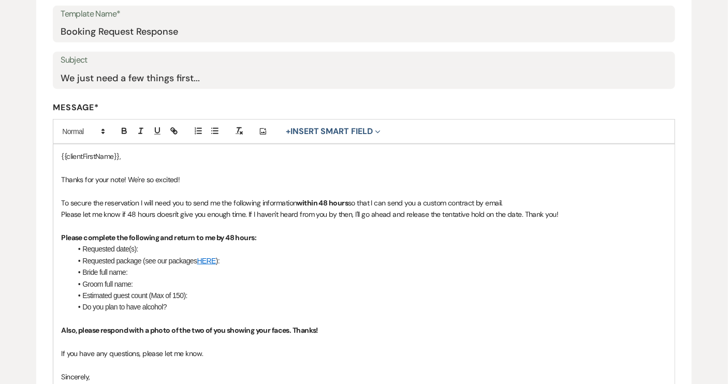
scroll to position [188, 0]
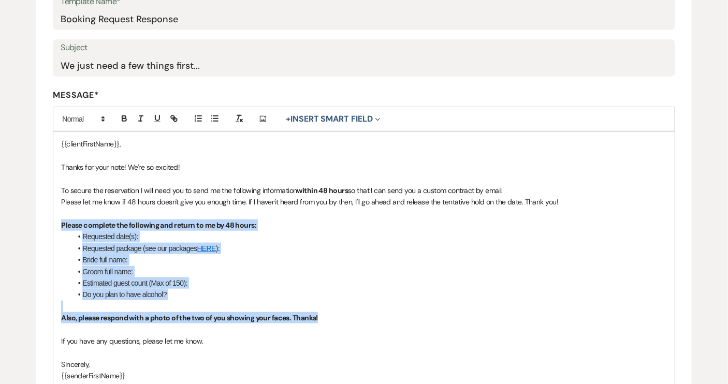
drag, startPoint x: 57, startPoint y: 223, endPoint x: 321, endPoint y: 320, distance: 280.7
click at [321, 320] on div "{{clientFirstName}}, Thanks for your note! We're so excited! To secure the rese…" at bounding box center [363, 260] width 621 height 256
copy div "Please complete the following and return to me by 48 hours: Requested date(s): …"
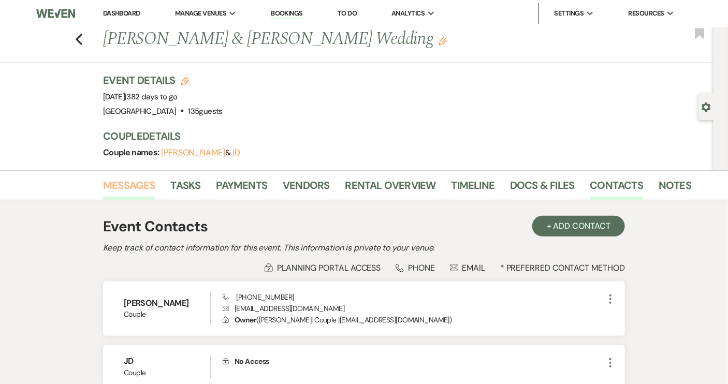
click at [130, 189] on link "Messages" at bounding box center [129, 188] width 52 height 23
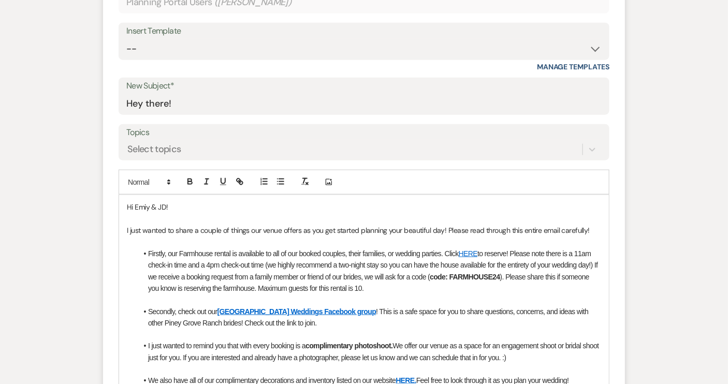
scroll to position [517, 0]
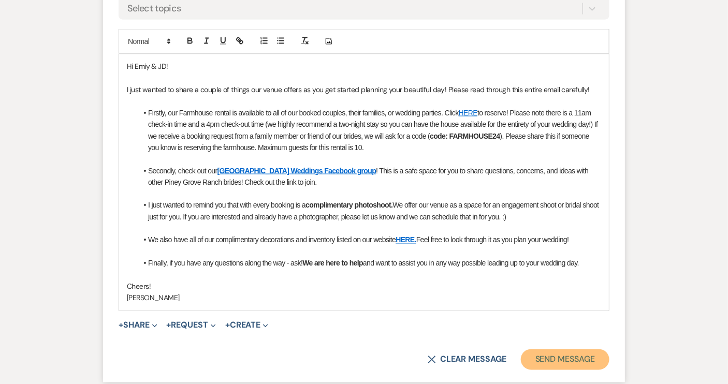
click at [551, 360] on button "Send Message" at bounding box center [565, 359] width 89 height 21
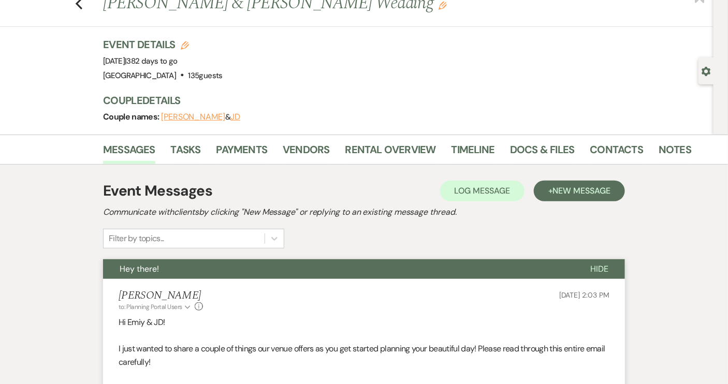
scroll to position [0, 0]
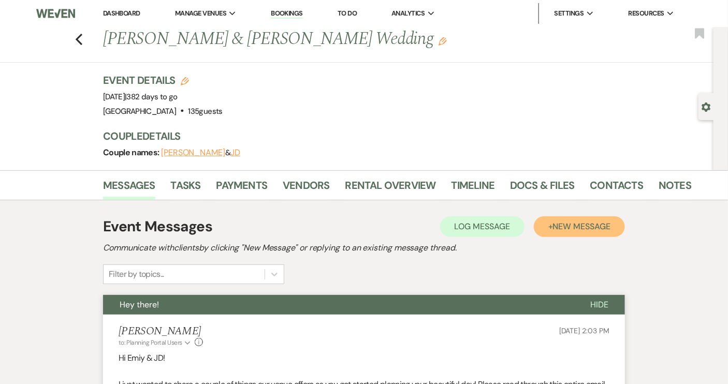
click at [585, 229] on span "New Message" at bounding box center [581, 226] width 57 height 11
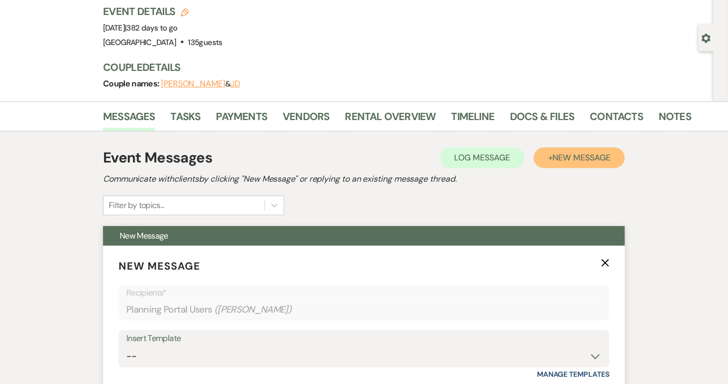
scroll to position [141, 0]
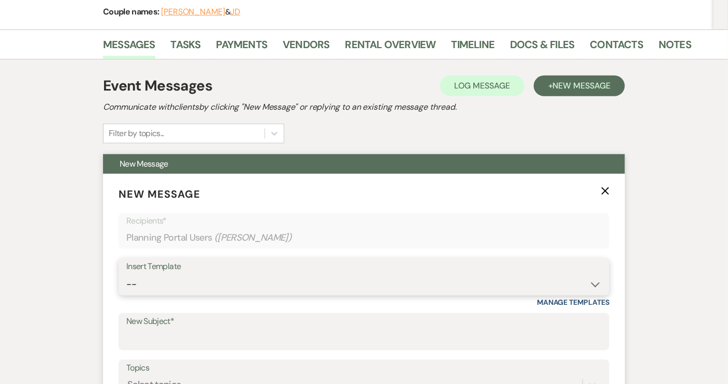
click at [597, 284] on select "-- Weven Planning Portal Introduction (Booked Events) Tour Request Response Con…" at bounding box center [363, 284] width 475 height 20
select select "6030"
click at [126, 274] on select "-- Weven Planning Portal Introduction (Booked Events) Tour Request Response Con…" at bounding box center [363, 284] width 475 height 20
type input "Resource Document"
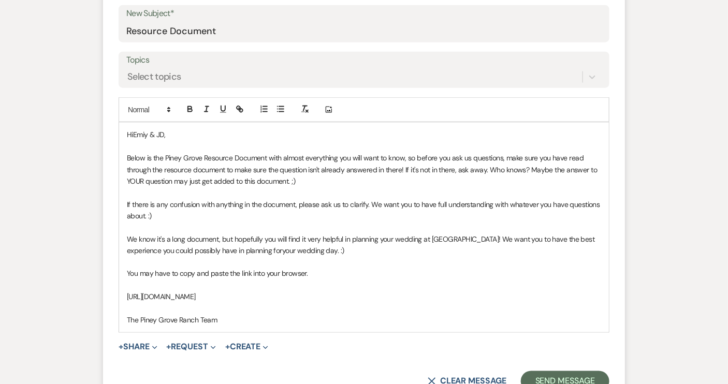
scroll to position [470, 0]
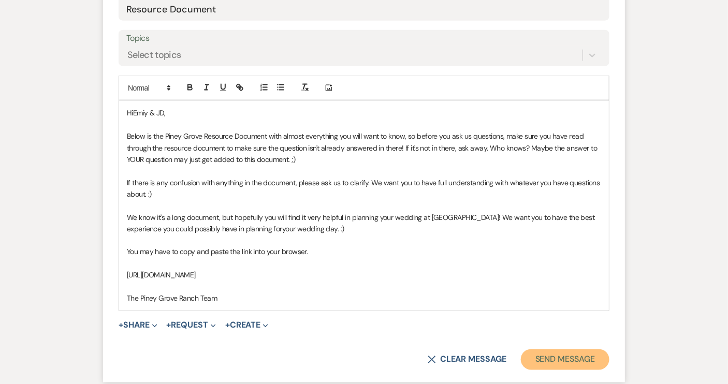
click at [555, 356] on button "Send Message" at bounding box center [565, 359] width 89 height 21
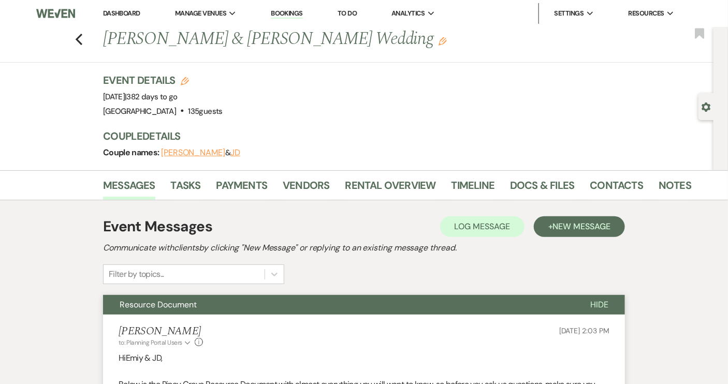
scroll to position [0, 0]
click at [81, 35] on icon "Previous" at bounding box center [79, 39] width 8 height 12
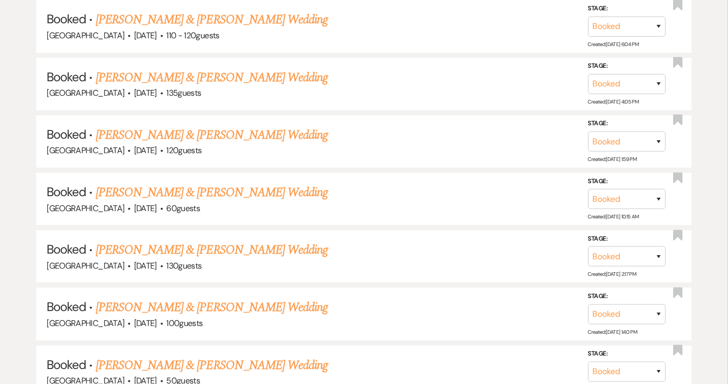
scroll to position [2964, 0]
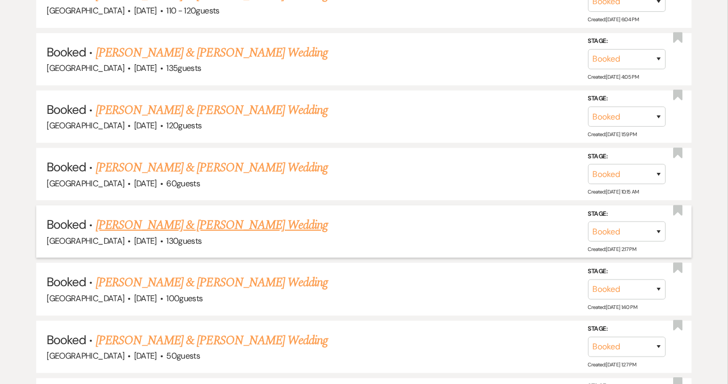
click at [151, 216] on link "[PERSON_NAME] & [PERSON_NAME] Wedding" at bounding box center [212, 225] width 232 height 19
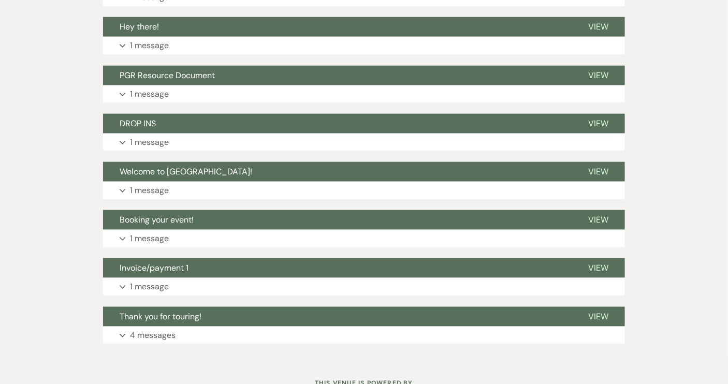
scroll to position [329, 0]
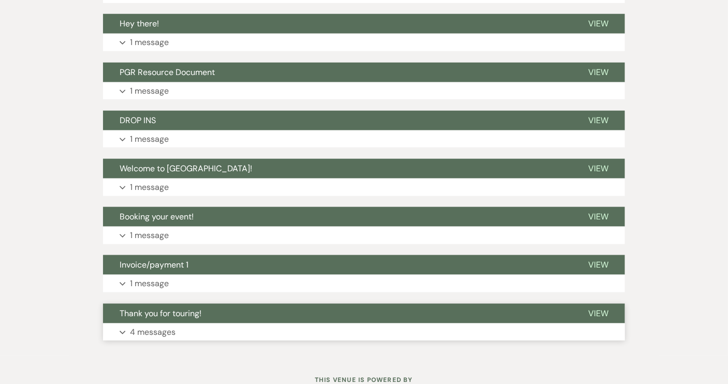
click at [160, 316] on span "Thank you for touring!" at bounding box center [161, 313] width 82 height 11
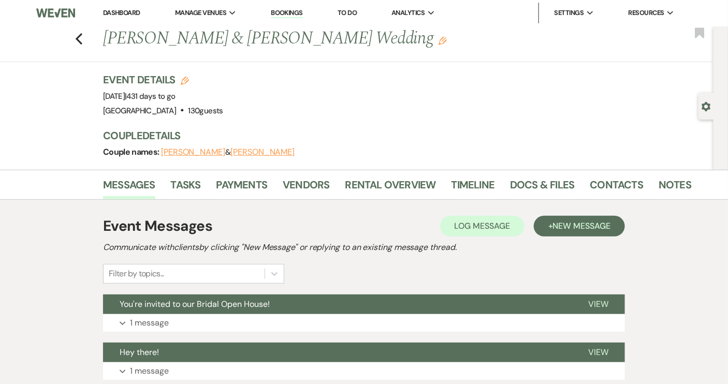
scroll to position [0, 0]
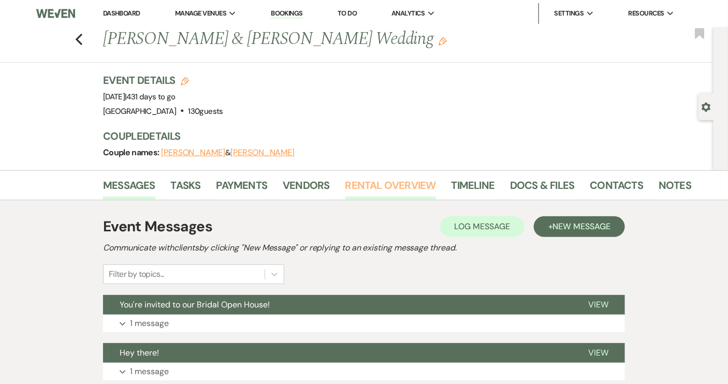
click at [393, 185] on link "Rental Overview" at bounding box center [390, 188] width 91 height 23
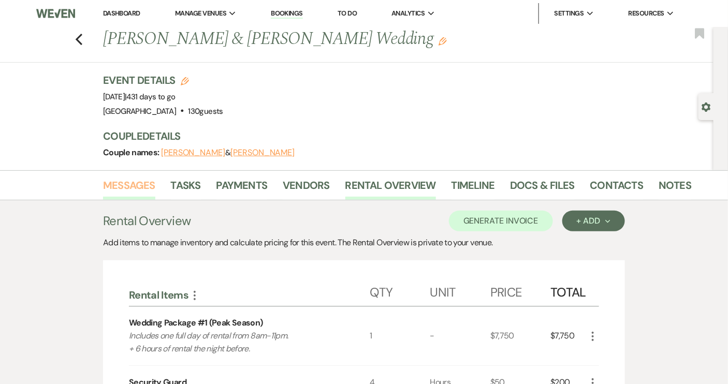
click at [136, 183] on link "Messages" at bounding box center [129, 188] width 52 height 23
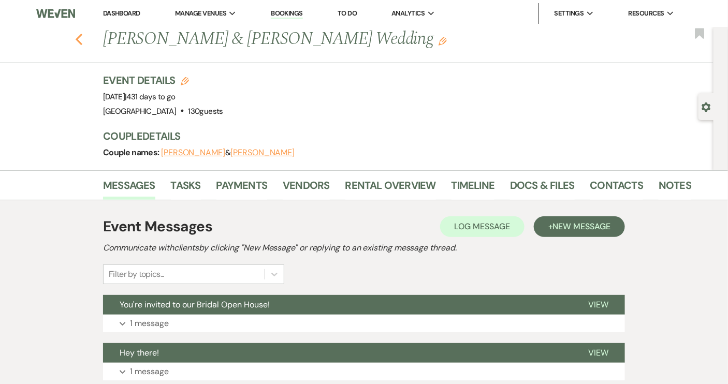
click at [81, 32] on button "Previous" at bounding box center [79, 38] width 8 height 14
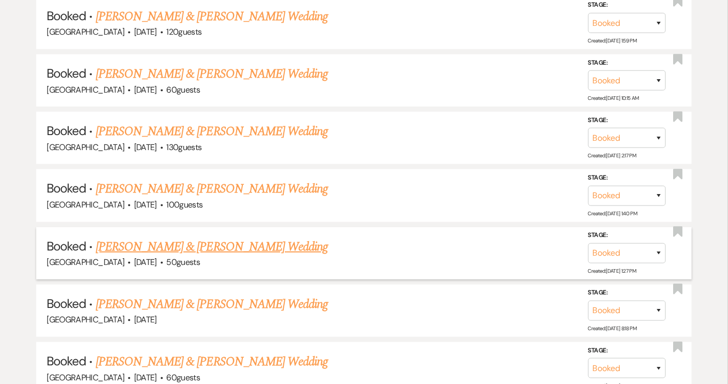
scroll to position [3058, 0]
click at [201, 237] on link "[PERSON_NAME] & [PERSON_NAME] Wedding" at bounding box center [212, 246] width 232 height 19
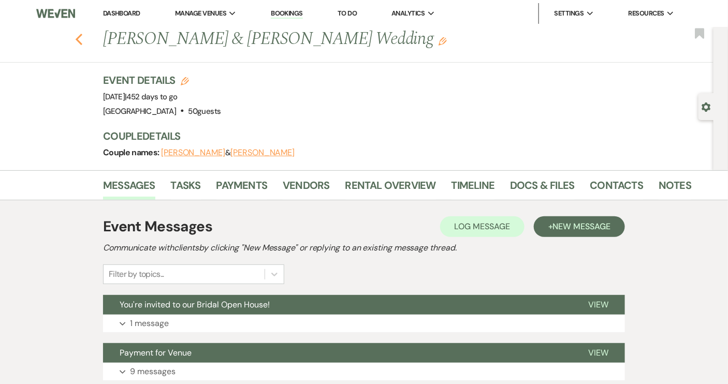
click at [81, 43] on icon "Previous" at bounding box center [79, 39] width 8 height 12
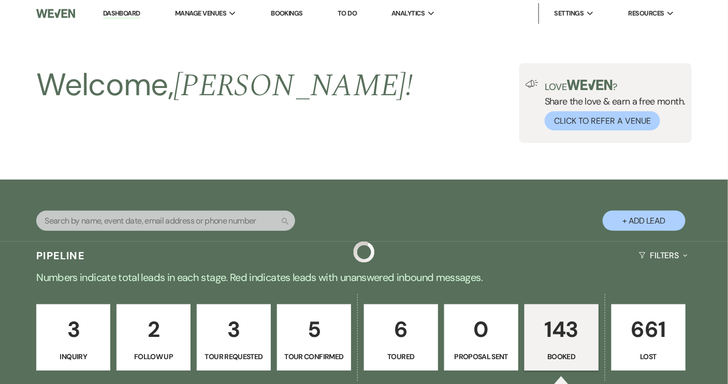
scroll to position [3058, 0]
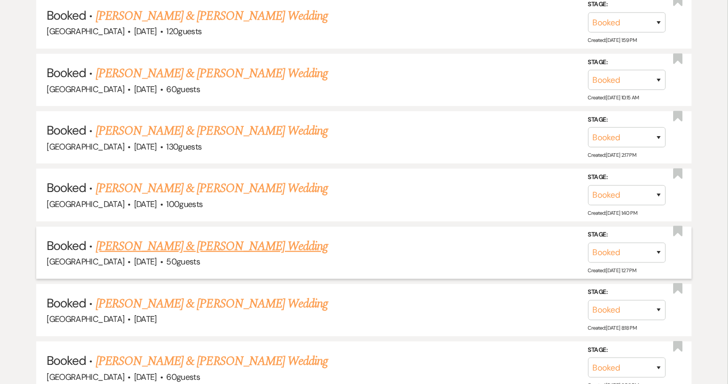
click at [189, 237] on link "[PERSON_NAME] & [PERSON_NAME] Wedding" at bounding box center [212, 246] width 232 height 19
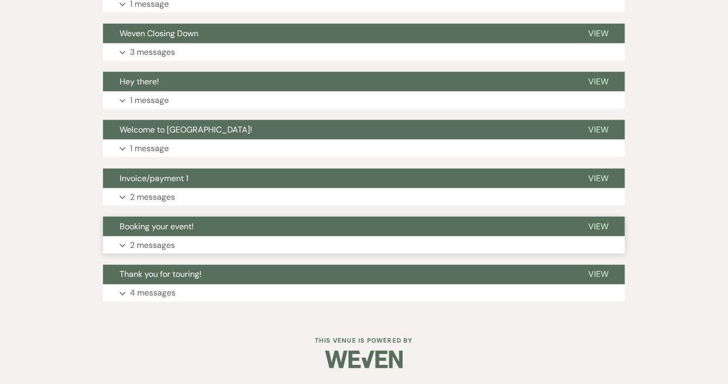
scroll to position [463, 0]
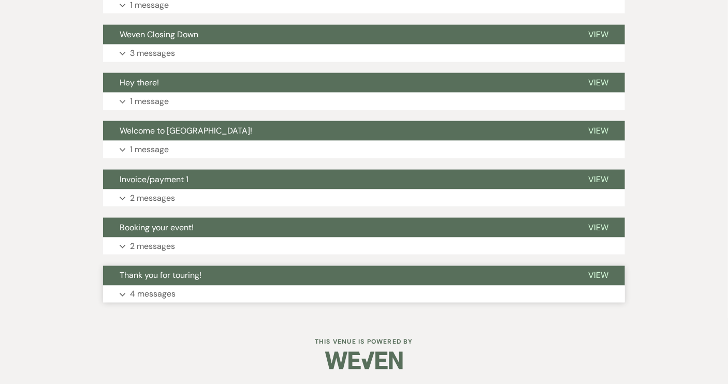
click at [170, 275] on span "Thank you for touring!" at bounding box center [161, 275] width 82 height 11
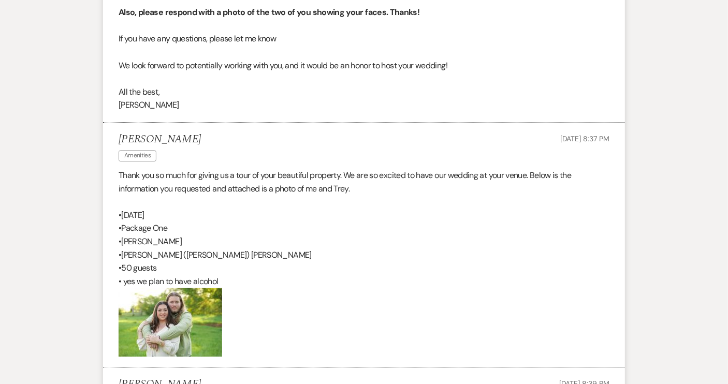
scroll to position [1076, 0]
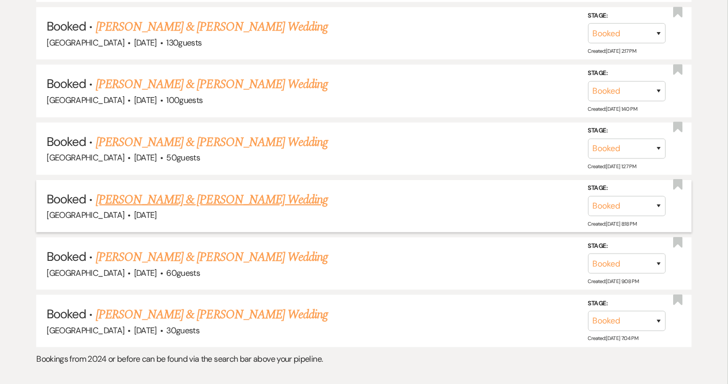
scroll to position [3199, 0]
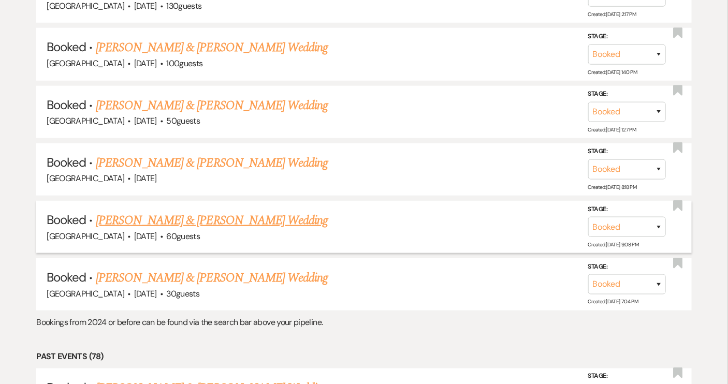
click at [142, 211] on link "[PERSON_NAME] & [PERSON_NAME] Wedding" at bounding box center [212, 220] width 232 height 19
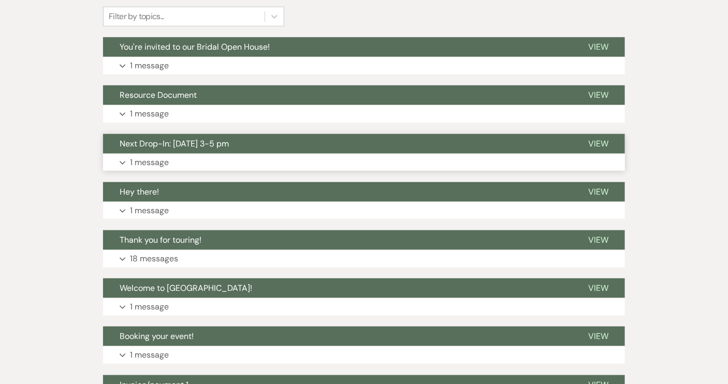
scroll to position [367, 0]
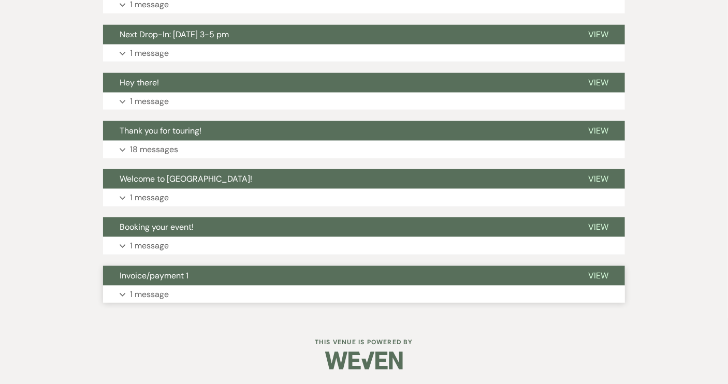
click at [146, 275] on span "Invoice/payment 1" at bounding box center [154, 275] width 69 height 11
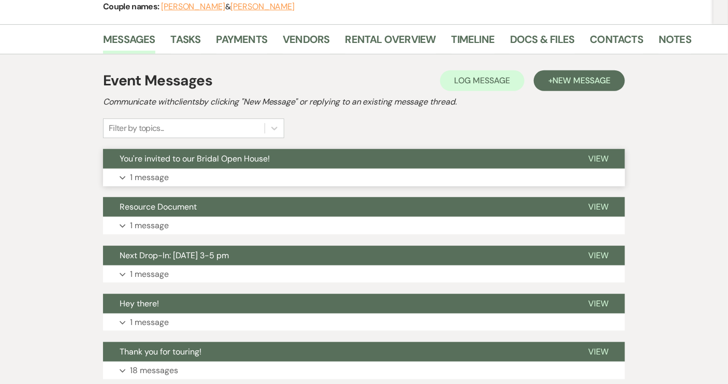
scroll to position [130, 0]
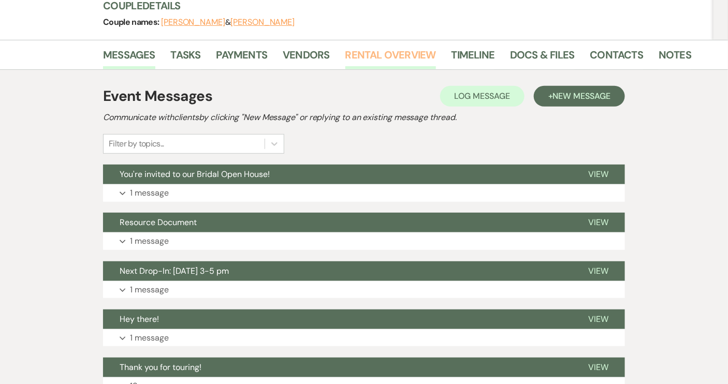
click at [391, 53] on link "Rental Overview" at bounding box center [390, 58] width 91 height 23
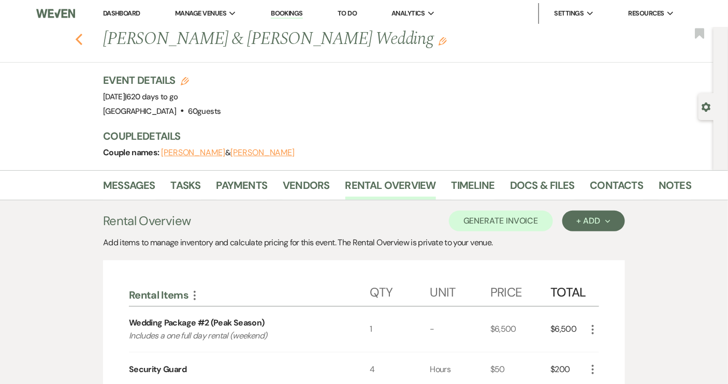
click at [81, 36] on icon "Previous" at bounding box center [79, 39] width 8 height 12
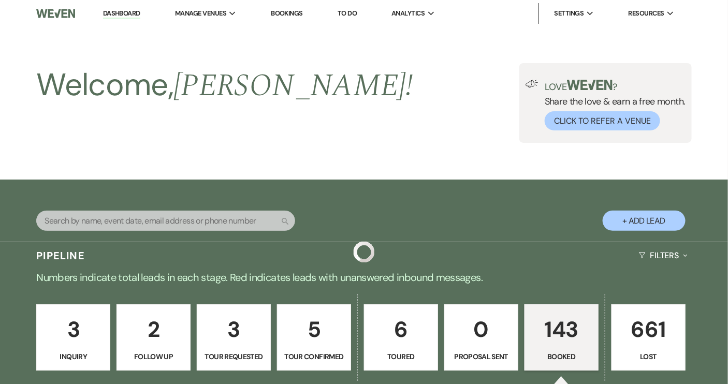
scroll to position [3199, 0]
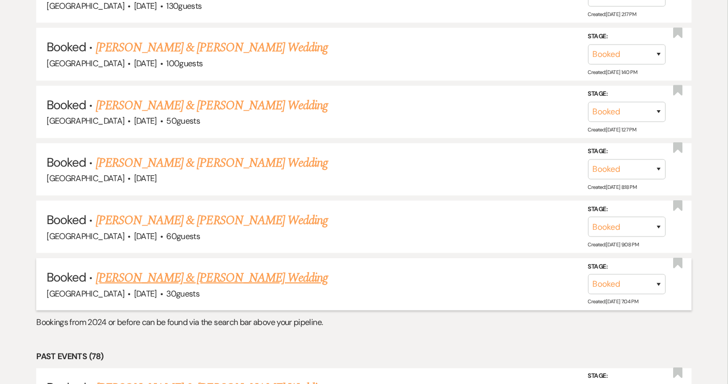
click at [146, 269] on link "[PERSON_NAME] & [PERSON_NAME] Wedding" at bounding box center [212, 278] width 232 height 19
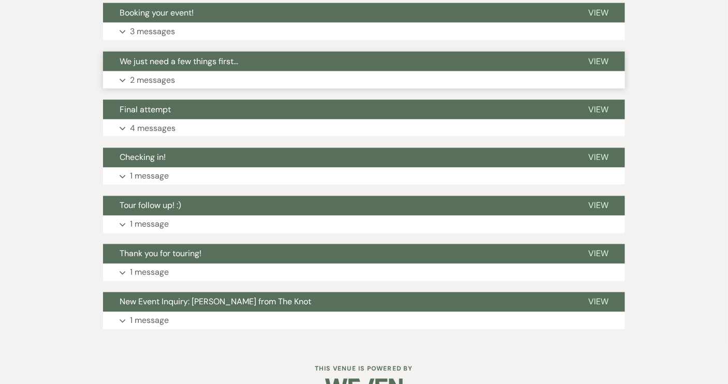
scroll to position [561, 0]
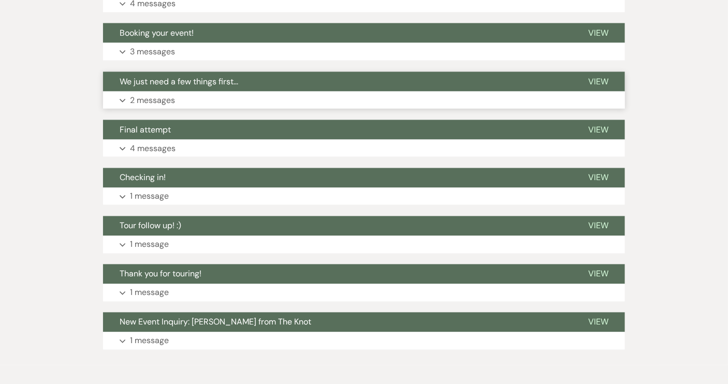
click at [156, 85] on span "We just need a few things first..." at bounding box center [179, 81] width 119 height 11
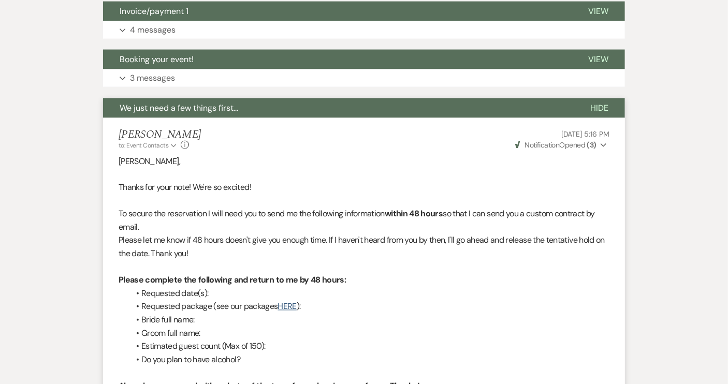
scroll to position [420, 0]
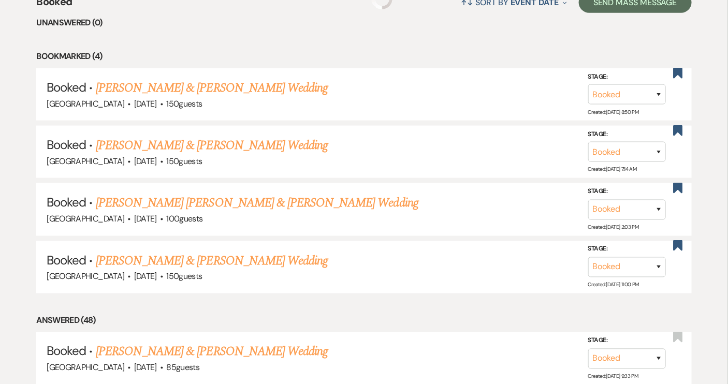
scroll to position [3199, 0]
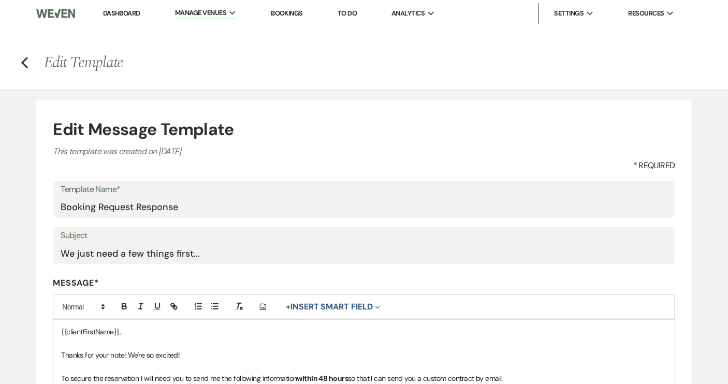
click at [113, 16] on link "Dashboard" at bounding box center [121, 13] width 37 height 9
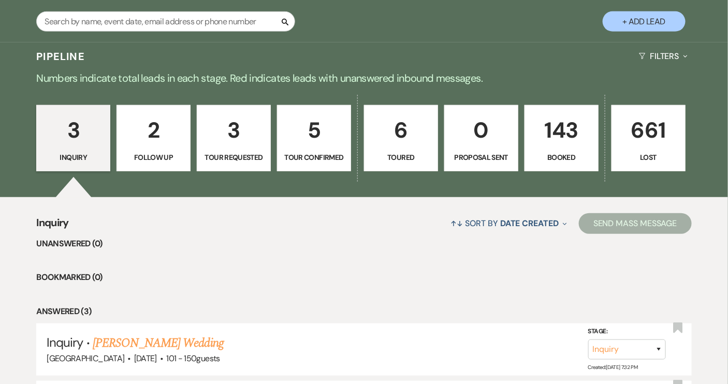
click at [554, 129] on p "143" at bounding box center [561, 130] width 61 height 35
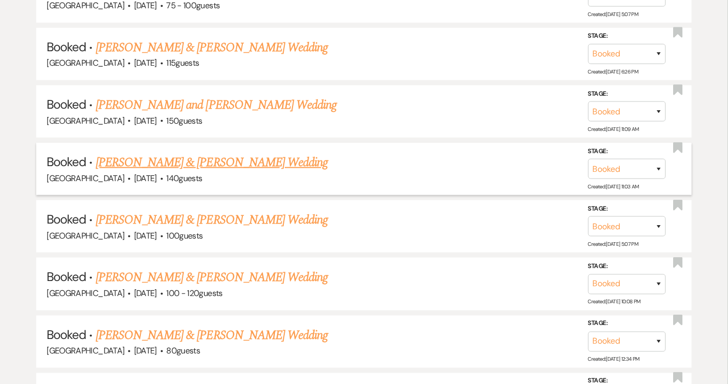
scroll to position [1752, 0]
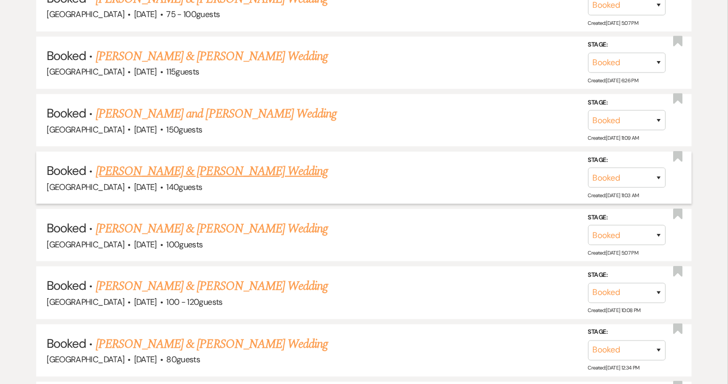
click at [205, 162] on link "[PERSON_NAME] & [PERSON_NAME] Wedding" at bounding box center [212, 171] width 232 height 19
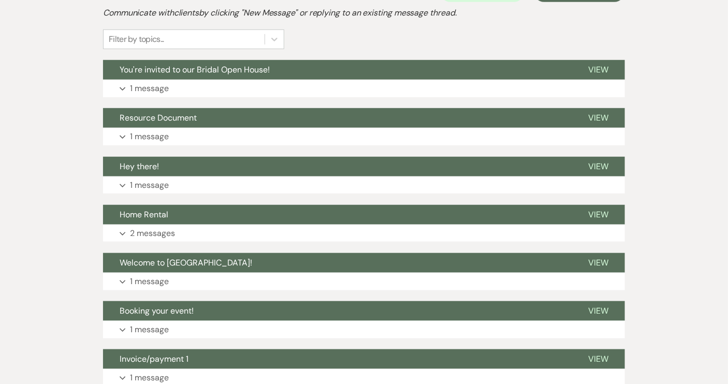
scroll to position [415, 0]
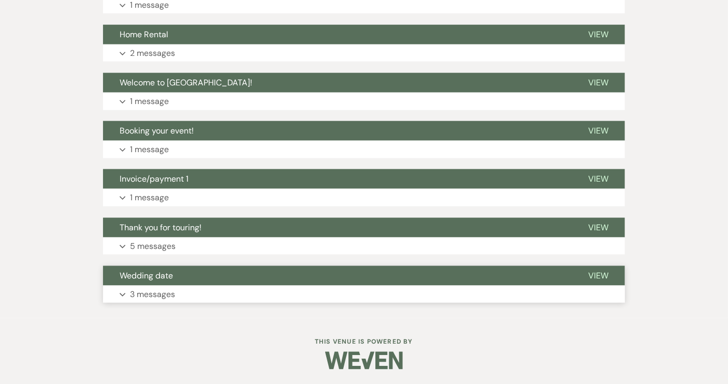
click at [149, 268] on button "Wedding date" at bounding box center [337, 276] width 468 height 20
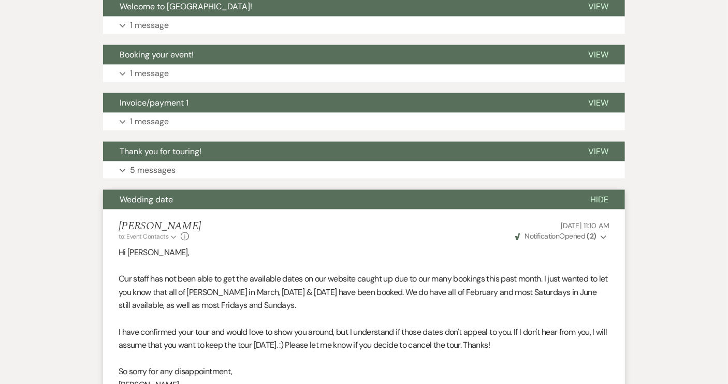
scroll to position [482, 0]
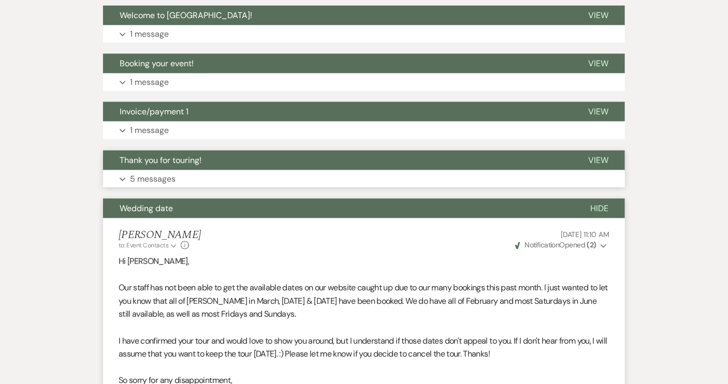
click at [178, 157] on span "Thank you for touring!" at bounding box center [161, 160] width 82 height 11
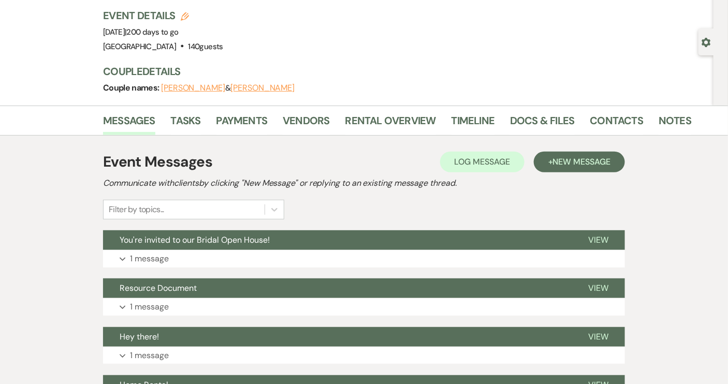
scroll to position [0, 0]
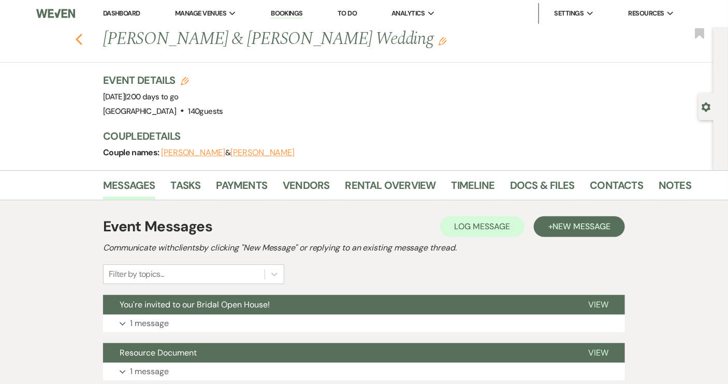
click at [81, 38] on use "button" at bounding box center [79, 39] width 7 height 11
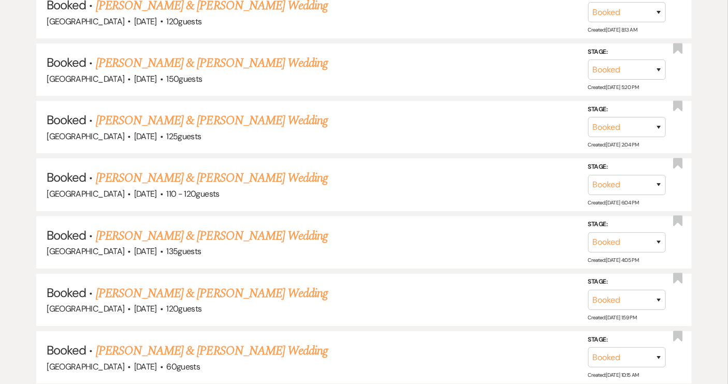
scroll to position [2787, 0]
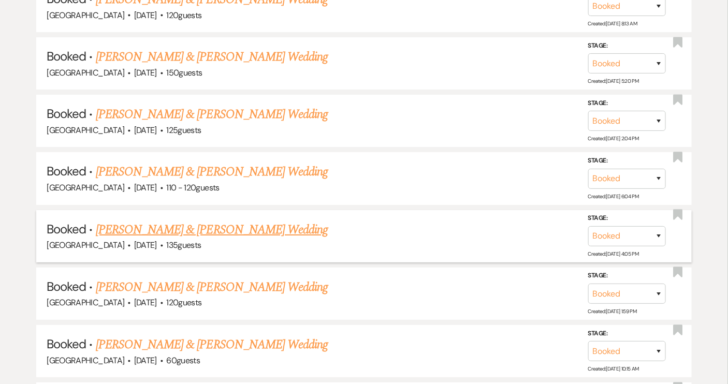
click at [243, 220] on link "[PERSON_NAME] & [PERSON_NAME] Wedding" at bounding box center [212, 229] width 232 height 19
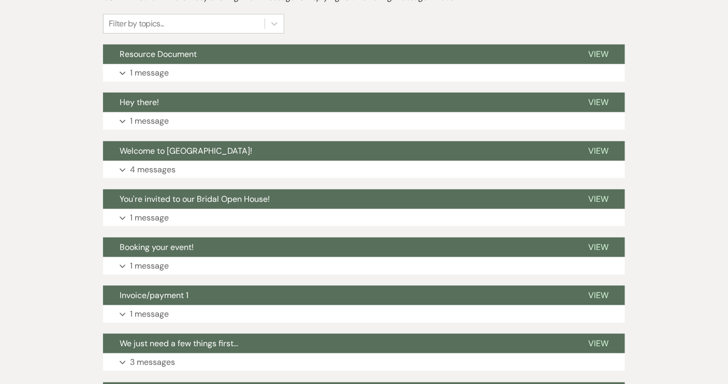
scroll to position [329, 0]
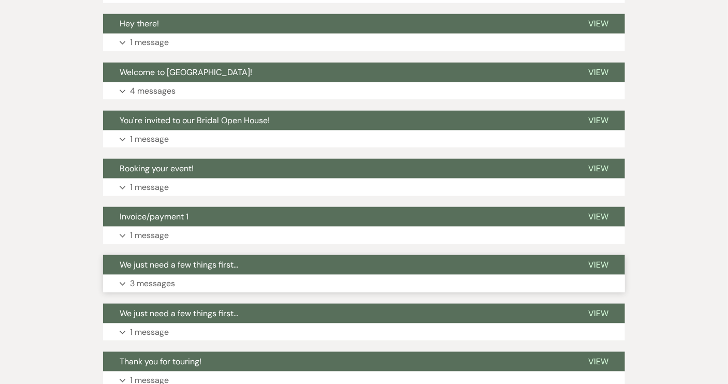
click at [196, 267] on span "We just need a few things first..." at bounding box center [179, 264] width 119 height 11
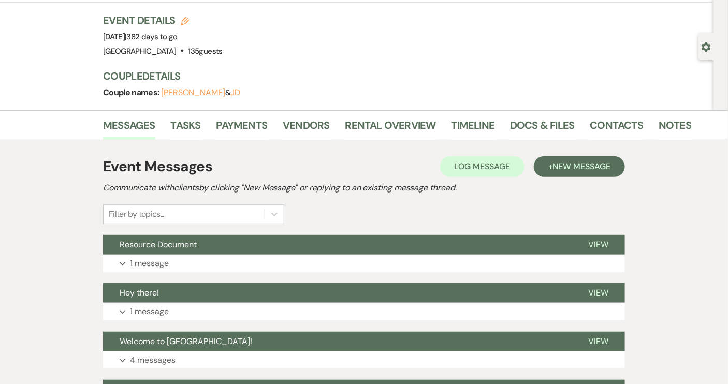
scroll to position [0, 0]
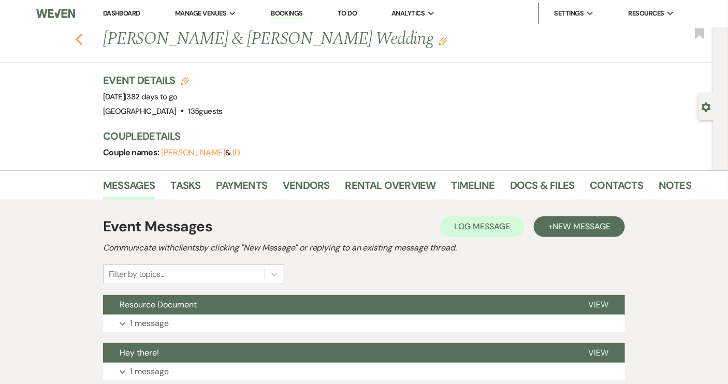
click at [83, 39] on icon "Previous" at bounding box center [79, 39] width 8 height 12
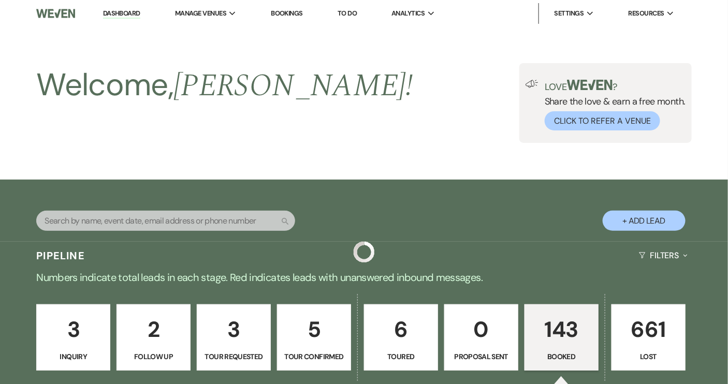
scroll to position [2787, 0]
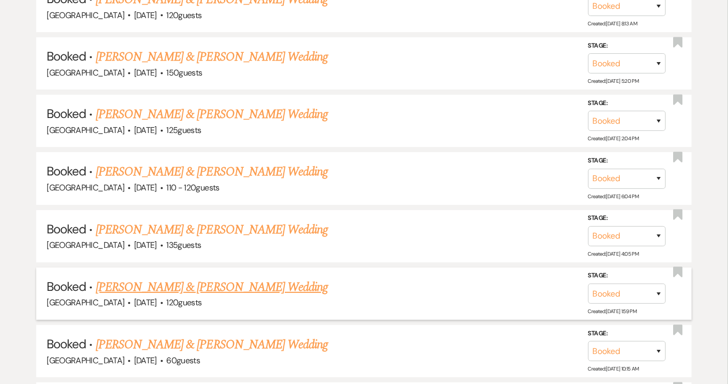
click at [221, 278] on link "[PERSON_NAME] & [PERSON_NAME] Wedding" at bounding box center [212, 287] width 232 height 19
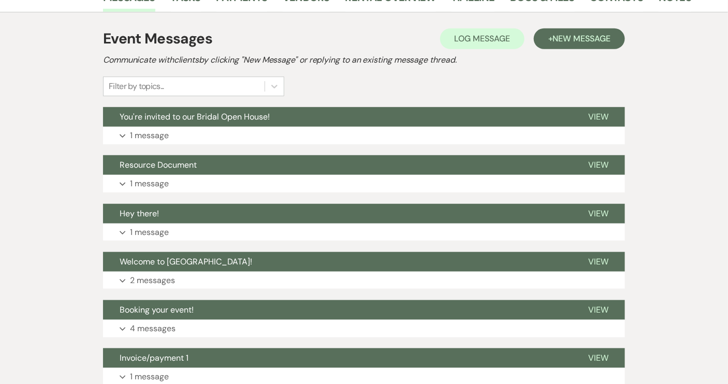
scroll to position [319, 0]
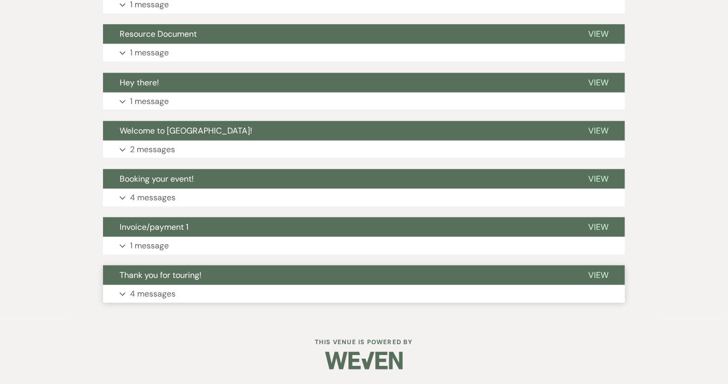
click at [166, 270] on span "Thank you for touring!" at bounding box center [161, 275] width 82 height 11
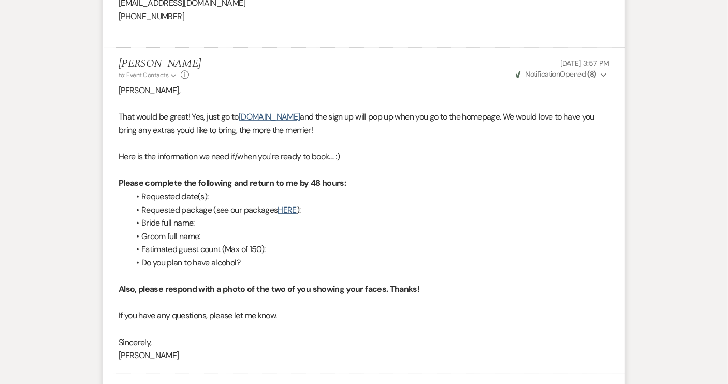
scroll to position [884, 0]
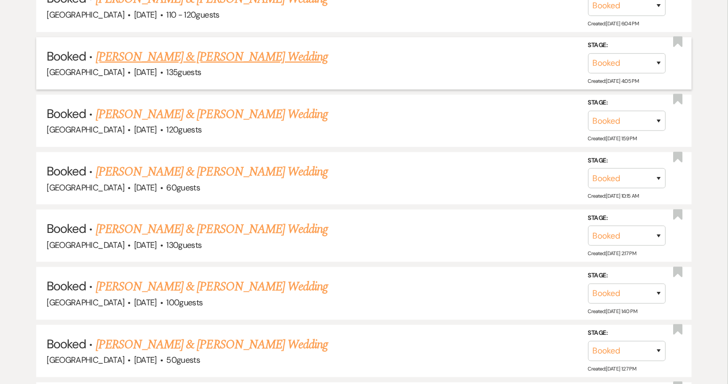
scroll to position [2976, 0]
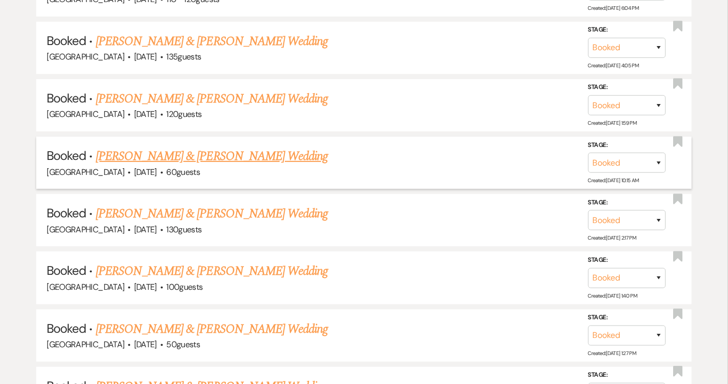
click at [217, 147] on link "[PERSON_NAME] & [PERSON_NAME] Wedding" at bounding box center [212, 156] width 232 height 19
